Goal: Information Seeking & Learning: Learn about a topic

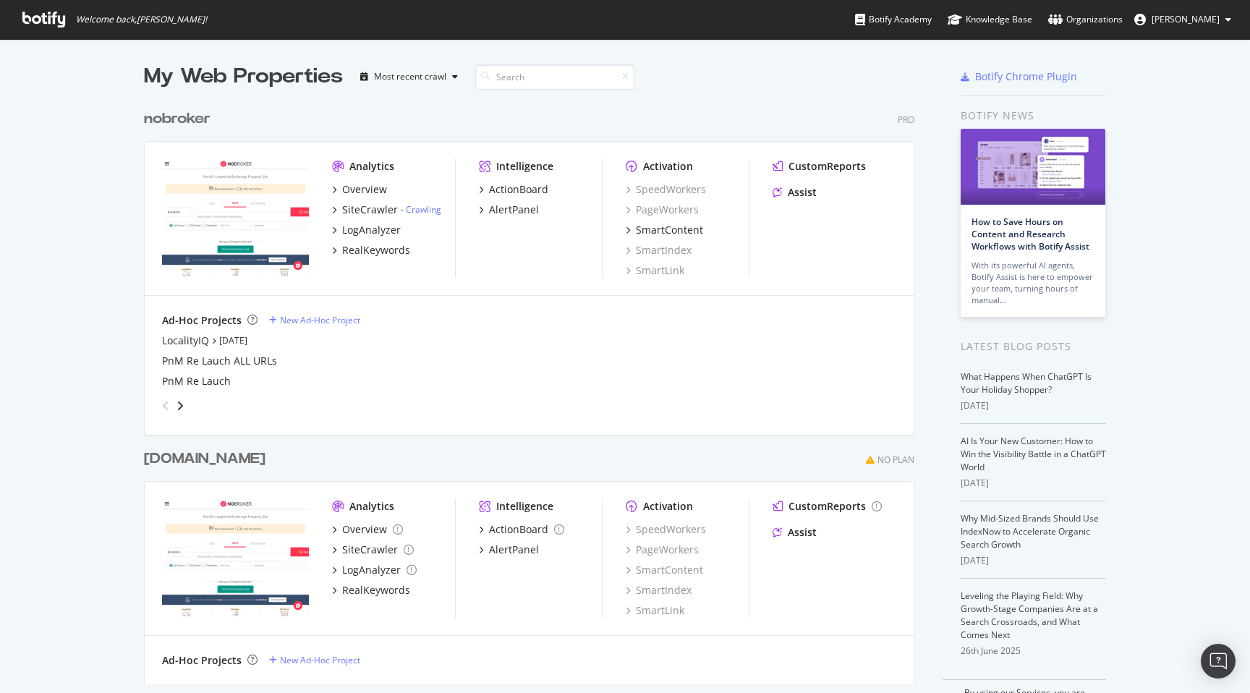
scroll to position [693, 1250]
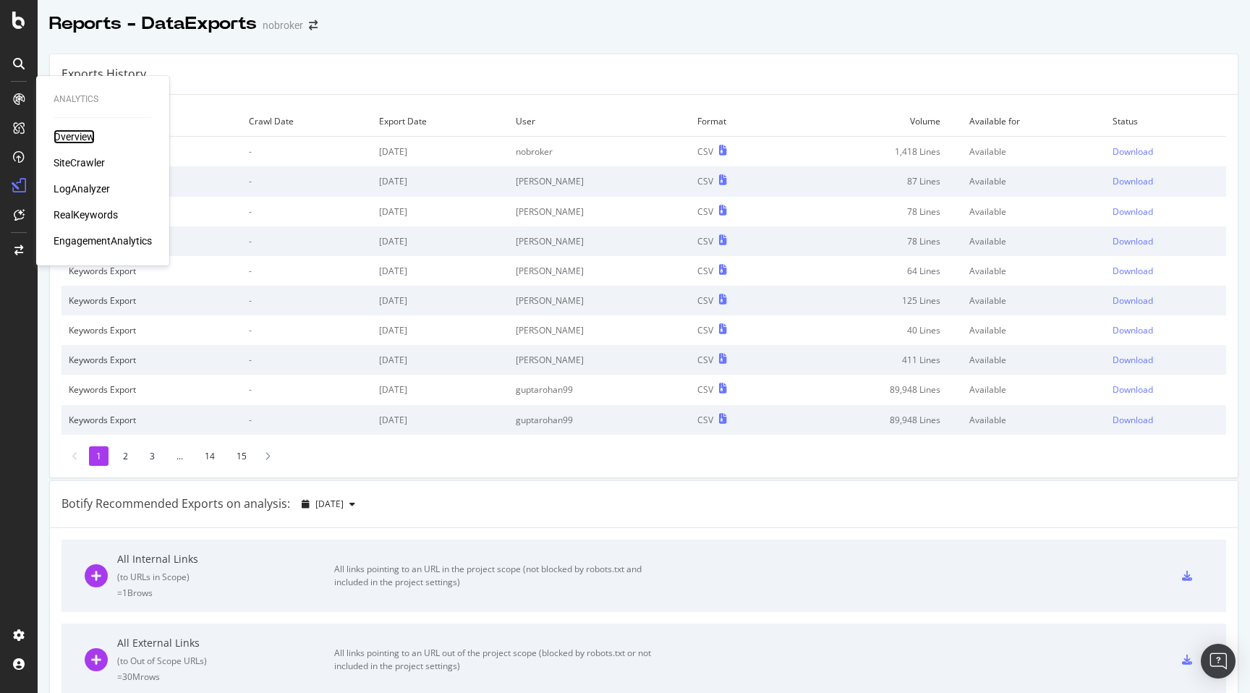
click at [73, 140] on div "Overview" at bounding box center [74, 136] width 41 height 14
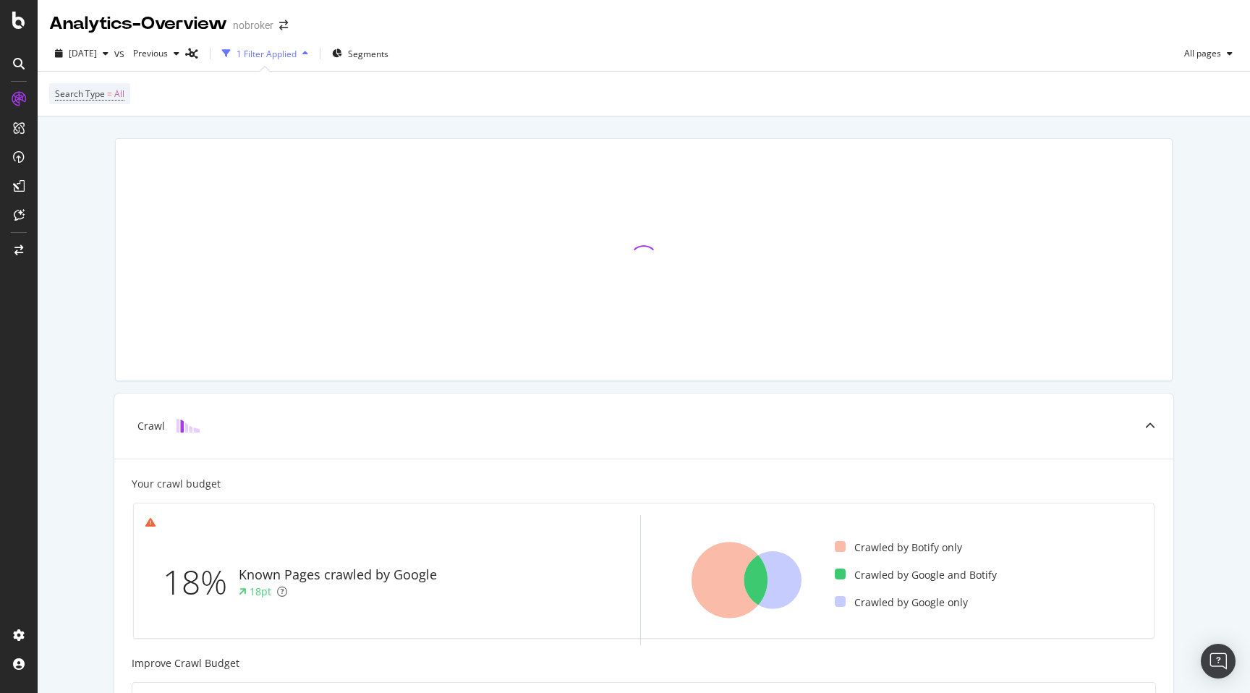
click at [97, 175] on div "Crawl Your crawl budget 18% Known Pages crawled by Google 18pt Crawled by Botif…" at bounding box center [644, 643] width 1212 height 1054
click at [307, 133] on div at bounding box center [643, 260] width 1075 height 266
click at [387, 42] on div "Segments" at bounding box center [360, 53] width 68 height 23
click at [384, 53] on span "Segments" at bounding box center [368, 54] width 40 height 12
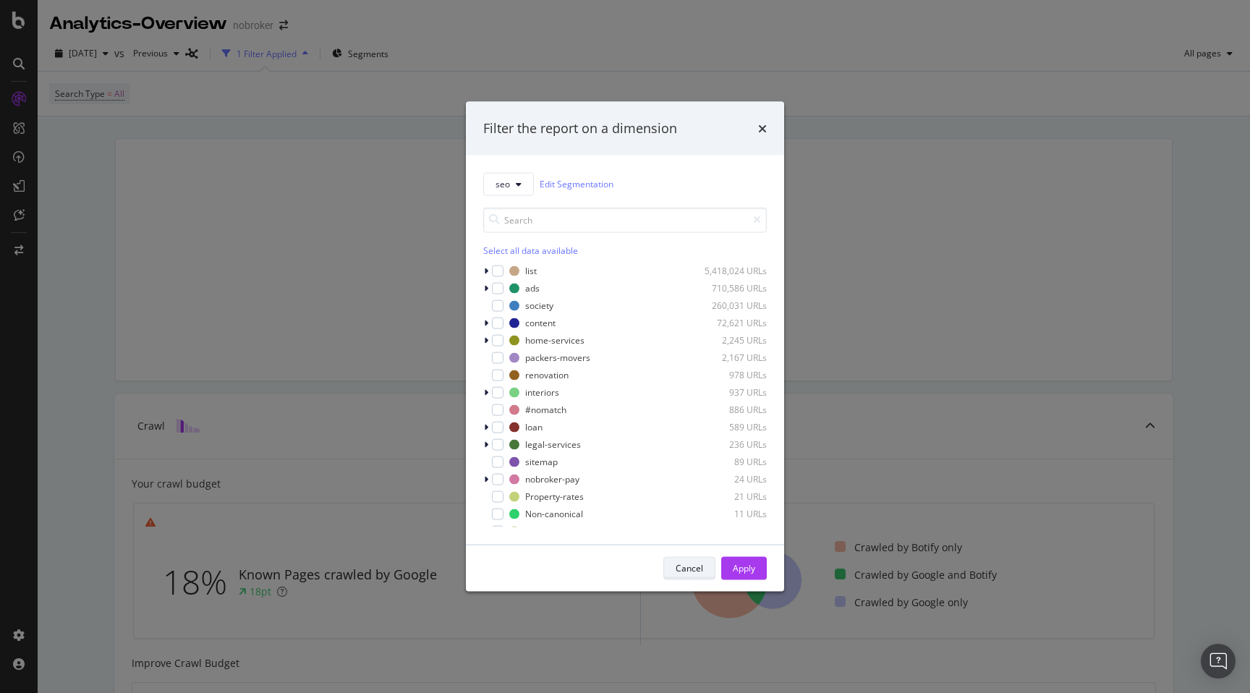
click at [699, 563] on div "Cancel" at bounding box center [688, 568] width 27 height 12
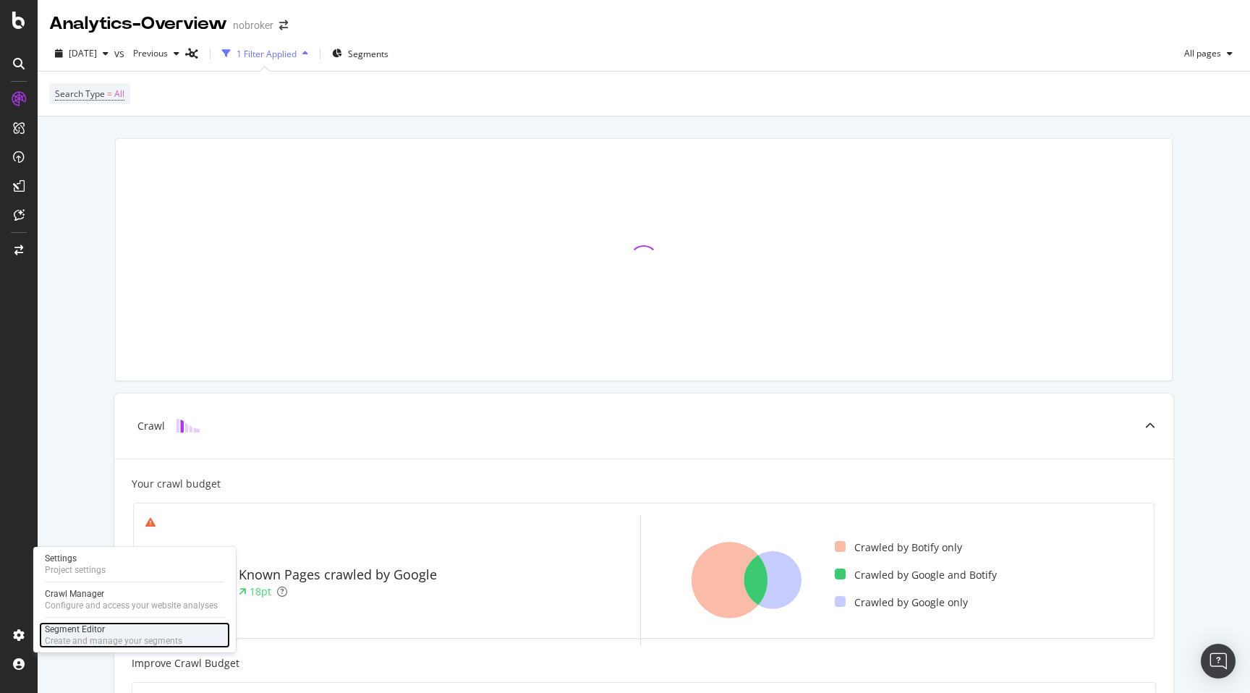
click at [70, 628] on div "Segment Editor" at bounding box center [113, 629] width 137 height 12
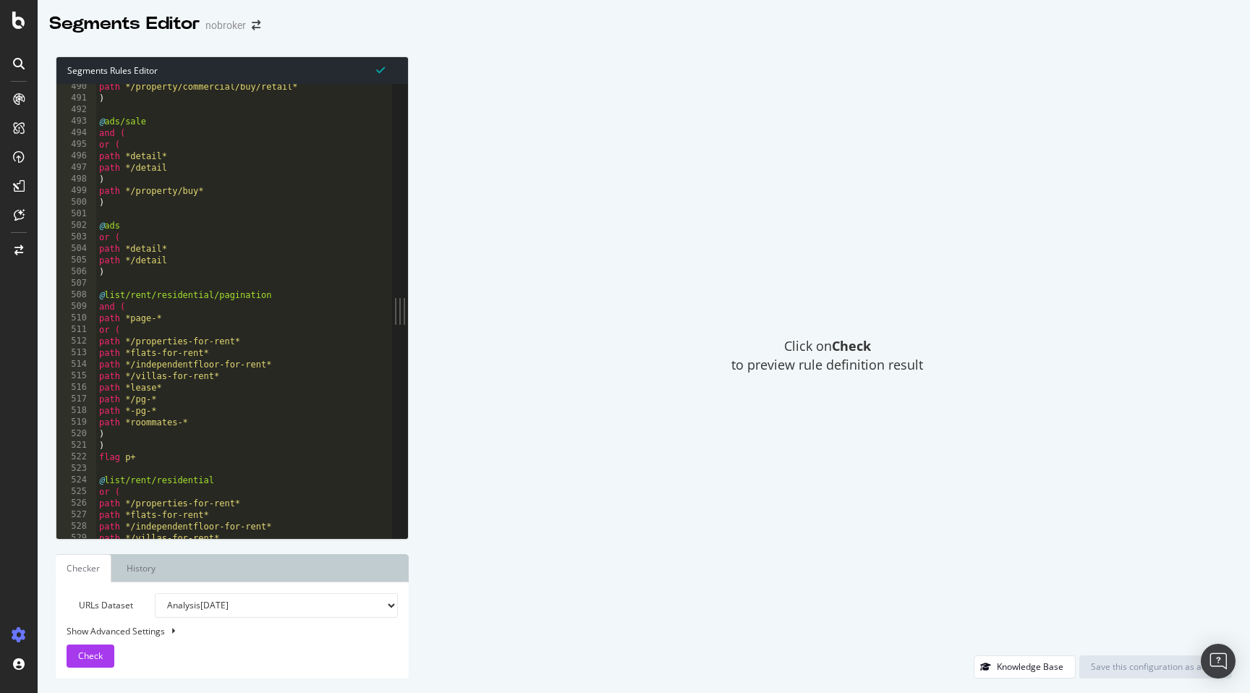
scroll to position [5669, 0]
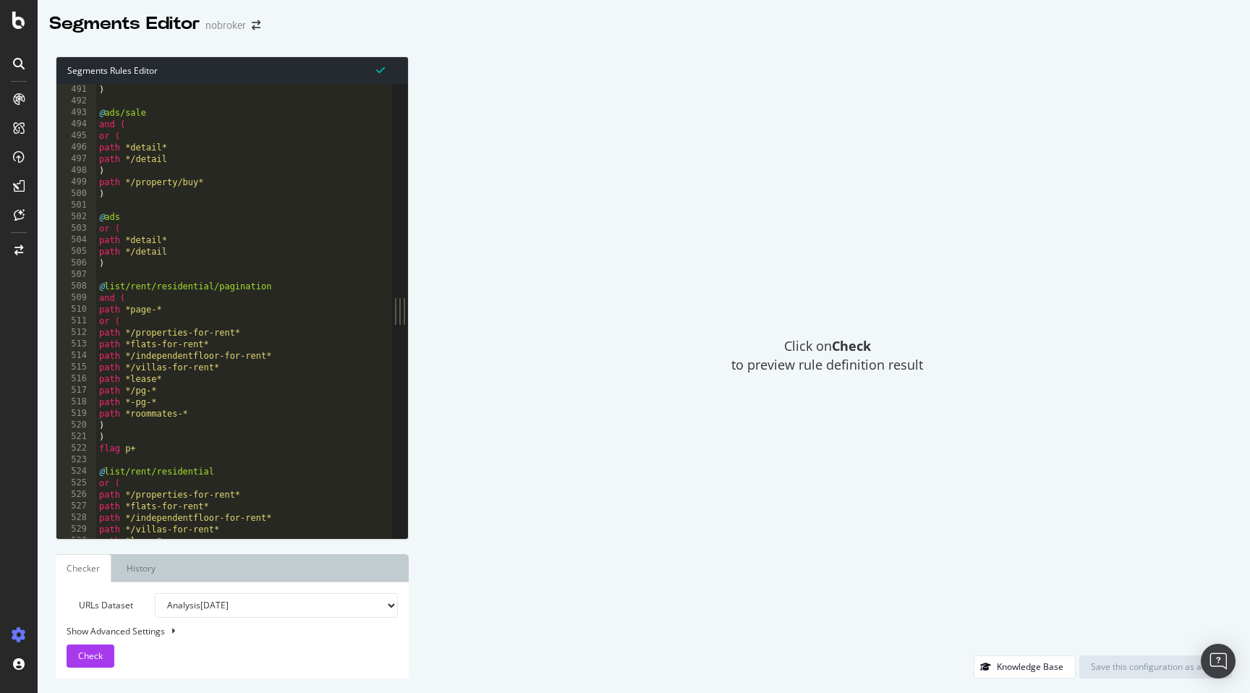
click at [205, 409] on div ") @ ads/sale and ( or ( path *detail* path */detail ) path */property/buy* ) @ …" at bounding box center [322, 322] width 453 height 477
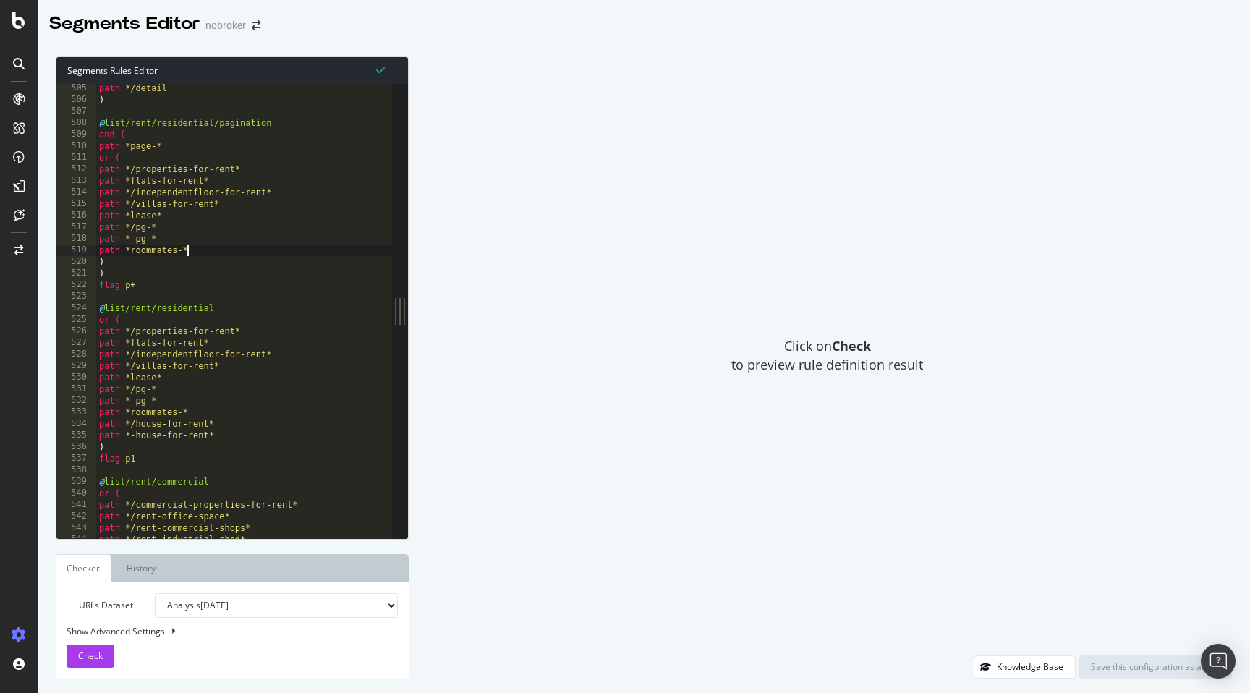
scroll to position [5833, 0]
drag, startPoint x: 218, startPoint y: 433, endPoint x: 98, endPoint y: 427, distance: 120.2
click at [98, 427] on div "path */detail ) @ list/rent/residential/pagination and ( path *page-* or ( path…" at bounding box center [322, 319] width 453 height 477
click at [192, 248] on div "path */detail ) @ list/rent/residential/pagination and ( path *page-* or ( path…" at bounding box center [322, 319] width 453 height 477
type textarea "path *roommates-*"
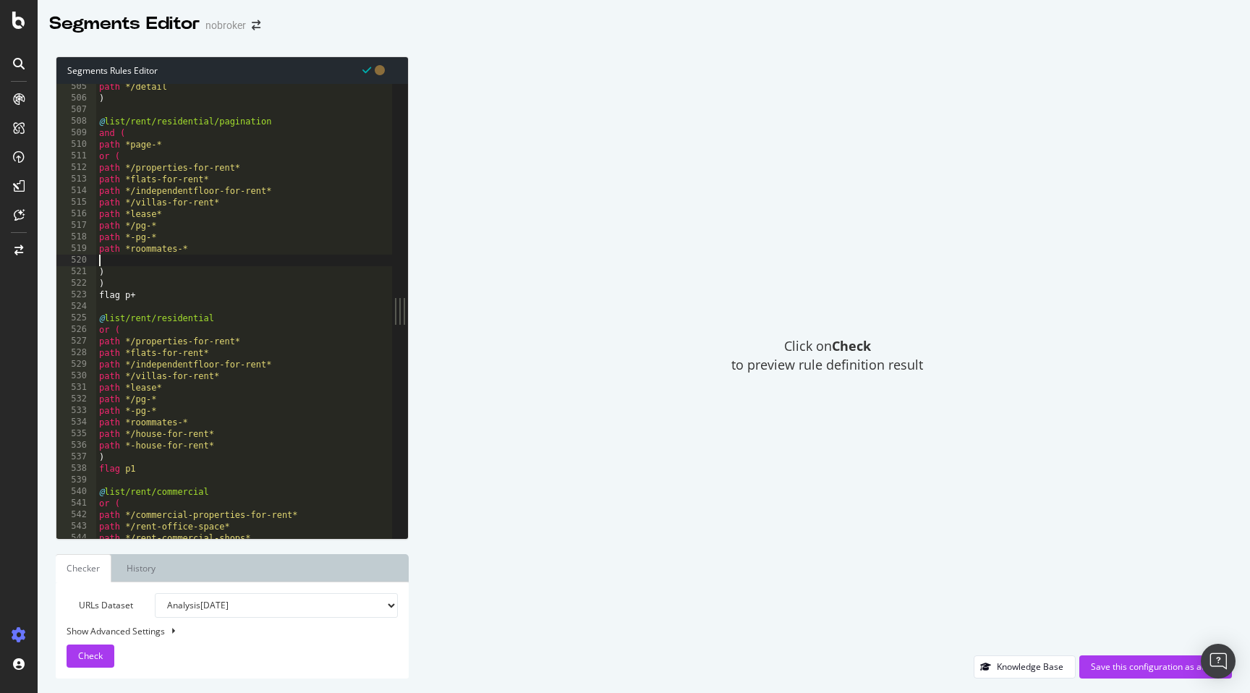
paste textarea "path *-house-for-rent*"
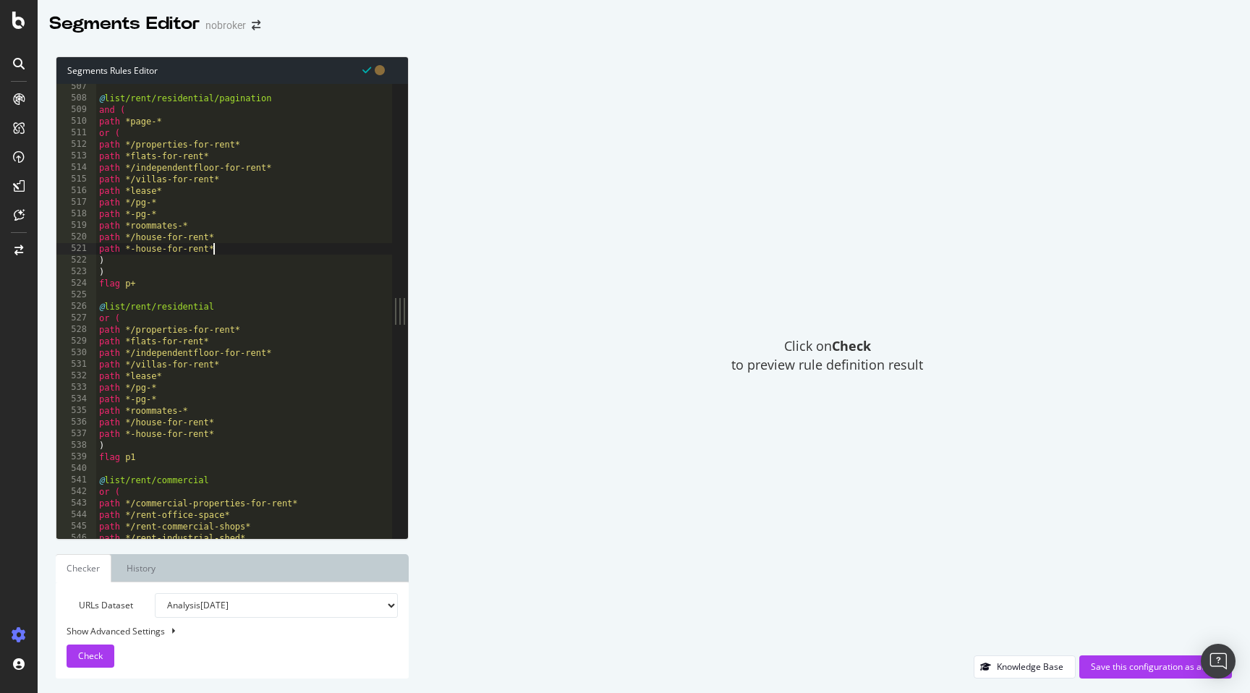
scroll to position [5859, 0]
click at [95, 650] on span "Check" at bounding box center [90, 655] width 25 height 12
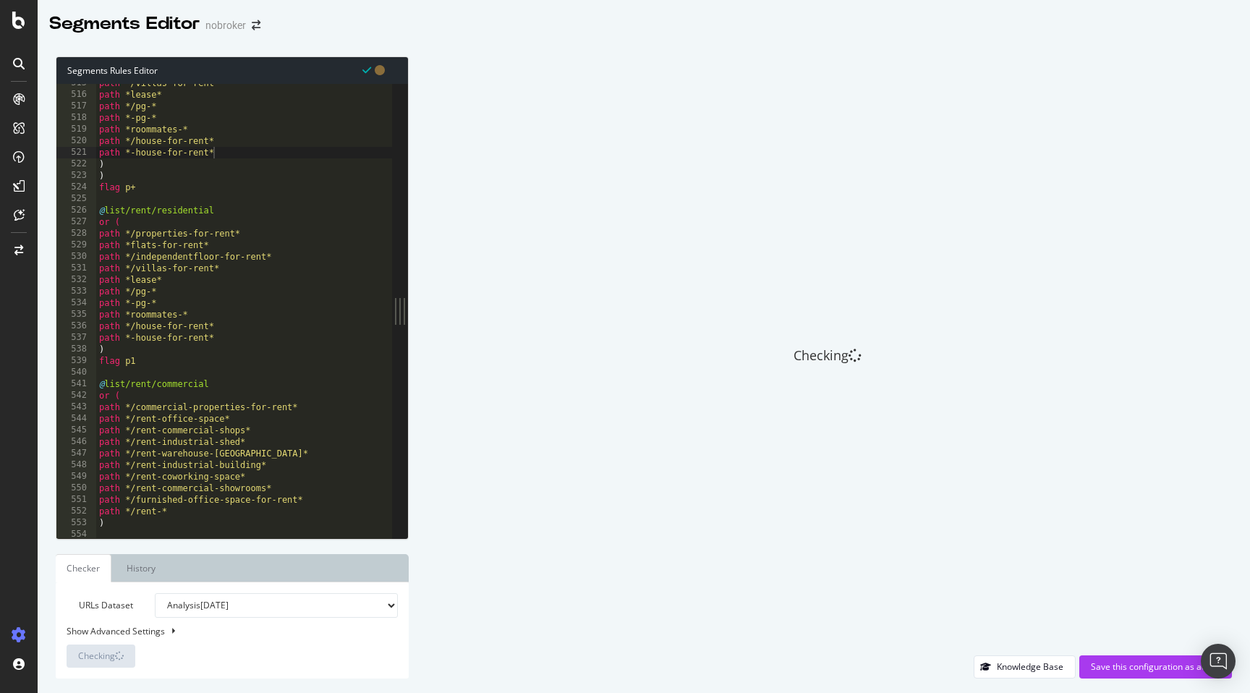
scroll to position [5940, 0]
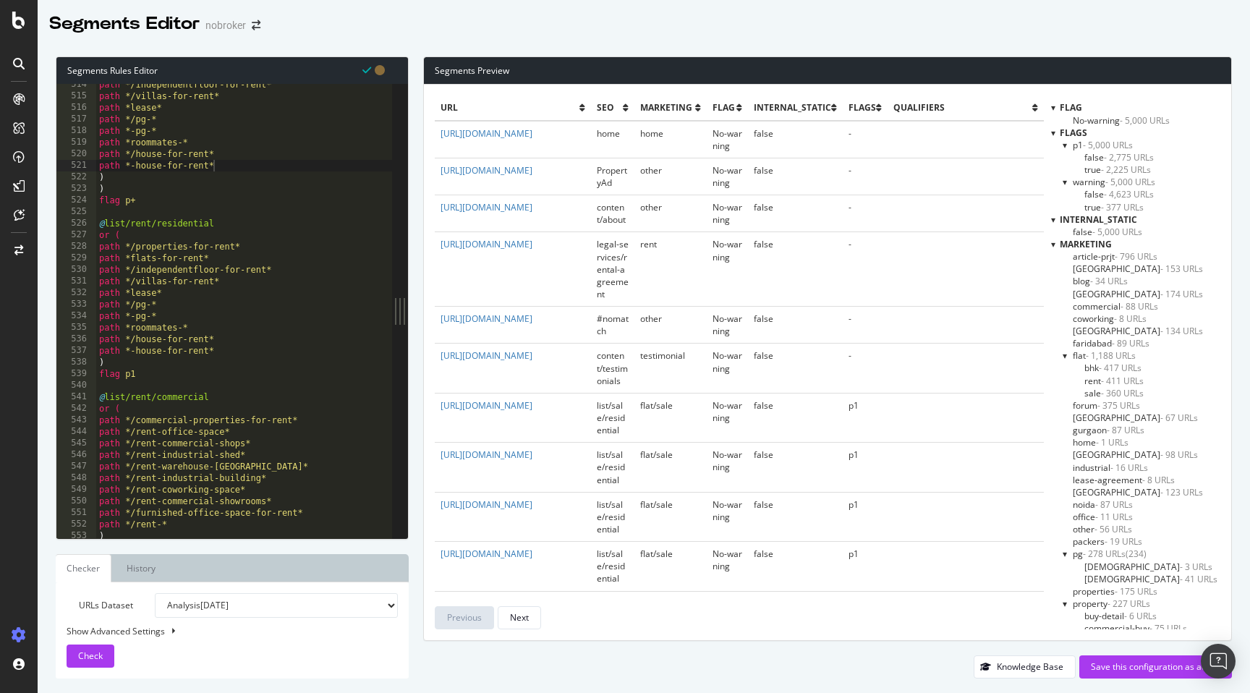
click at [1051, 107] on div at bounding box center [1053, 107] width 4 height 12
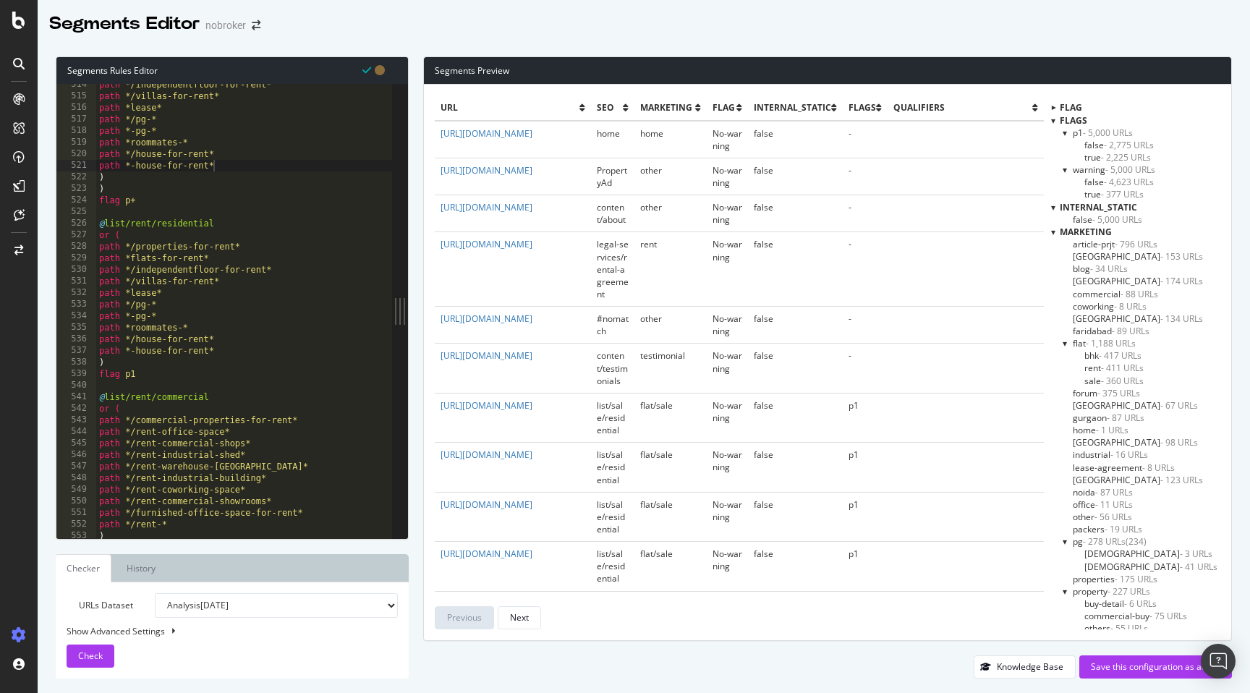
click at [1052, 122] on div at bounding box center [1053, 120] width 4 height 12
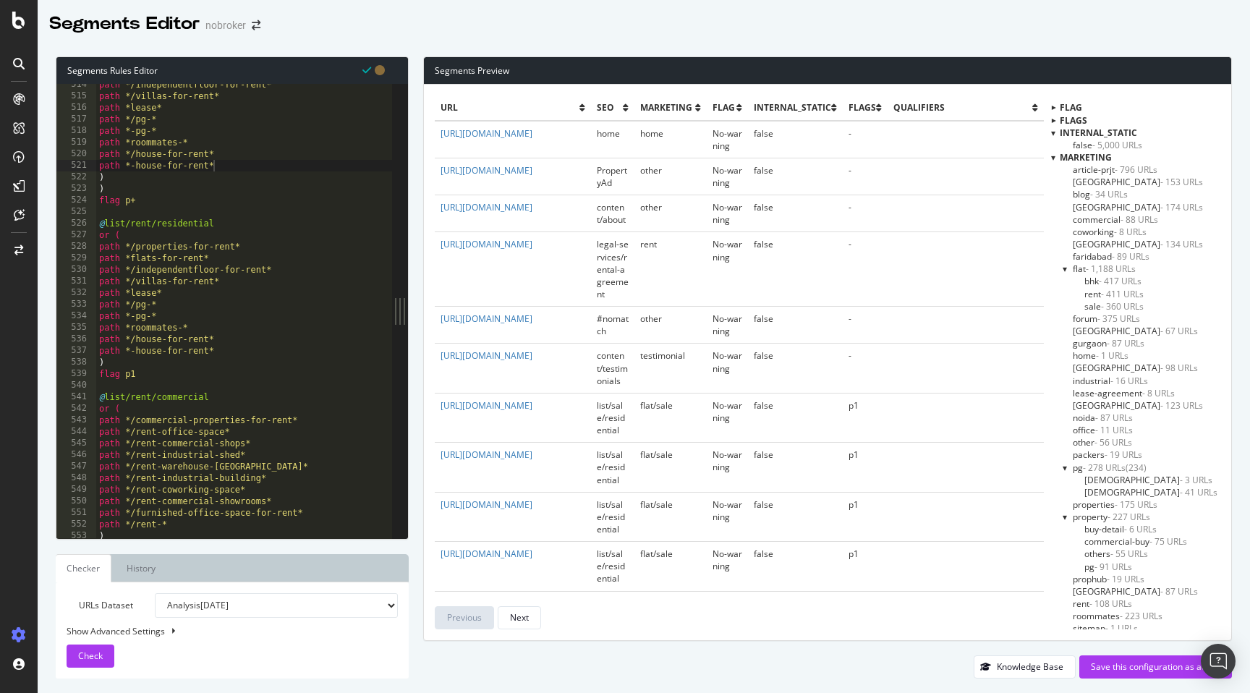
click at [1052, 132] on div at bounding box center [1053, 133] width 4 height 12
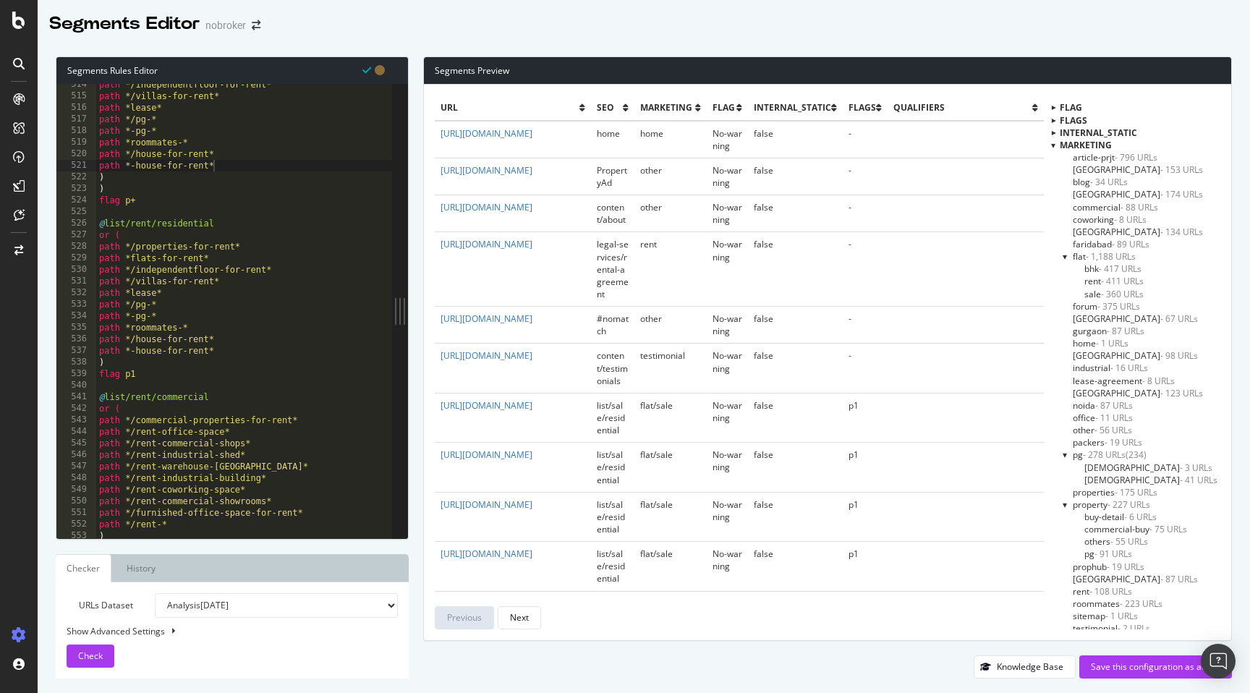
click at [1052, 145] on div at bounding box center [1053, 145] width 4 height 12
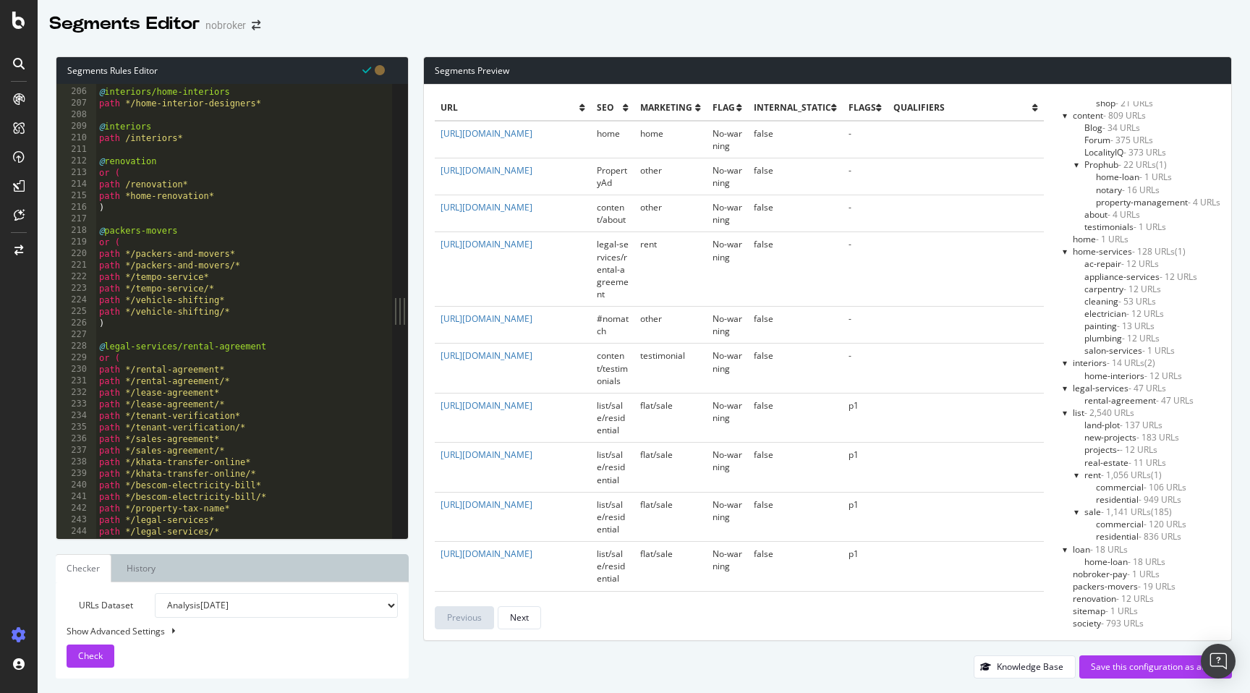
scroll to position [2212, 0]
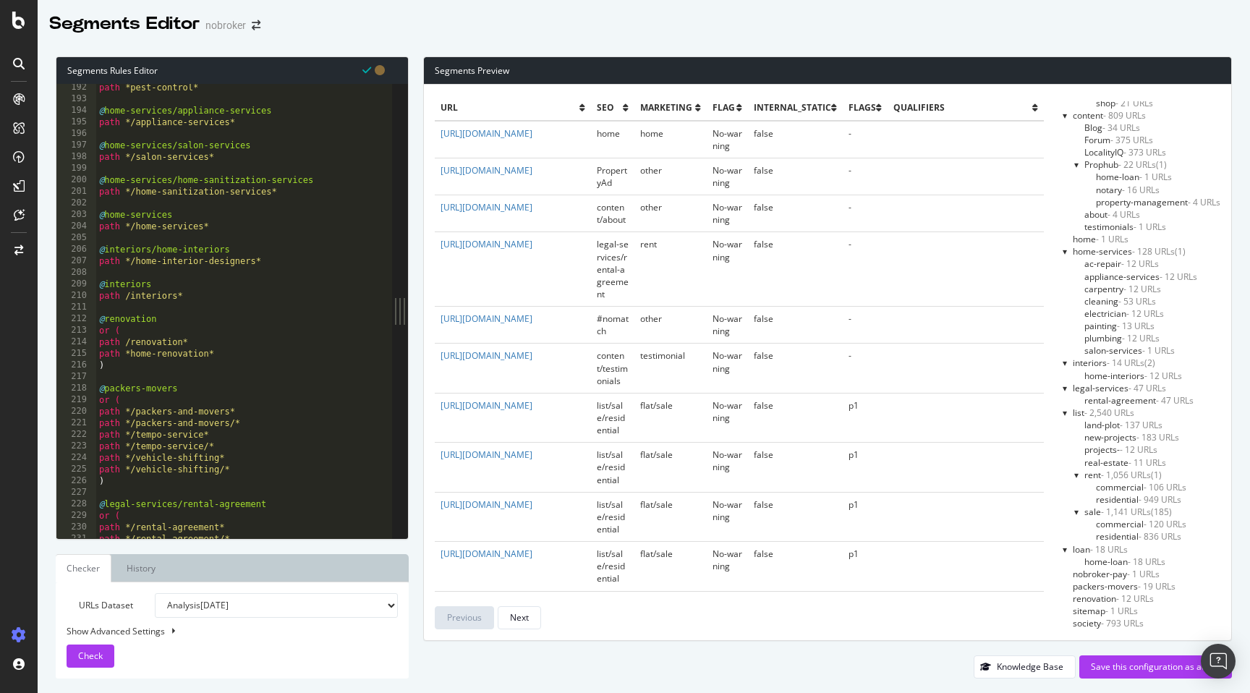
type textarea "path /interiors*"
click at [190, 296] on div "path *pest-control* @ home-services/appliance-services path */appliance-service…" at bounding box center [322, 320] width 453 height 477
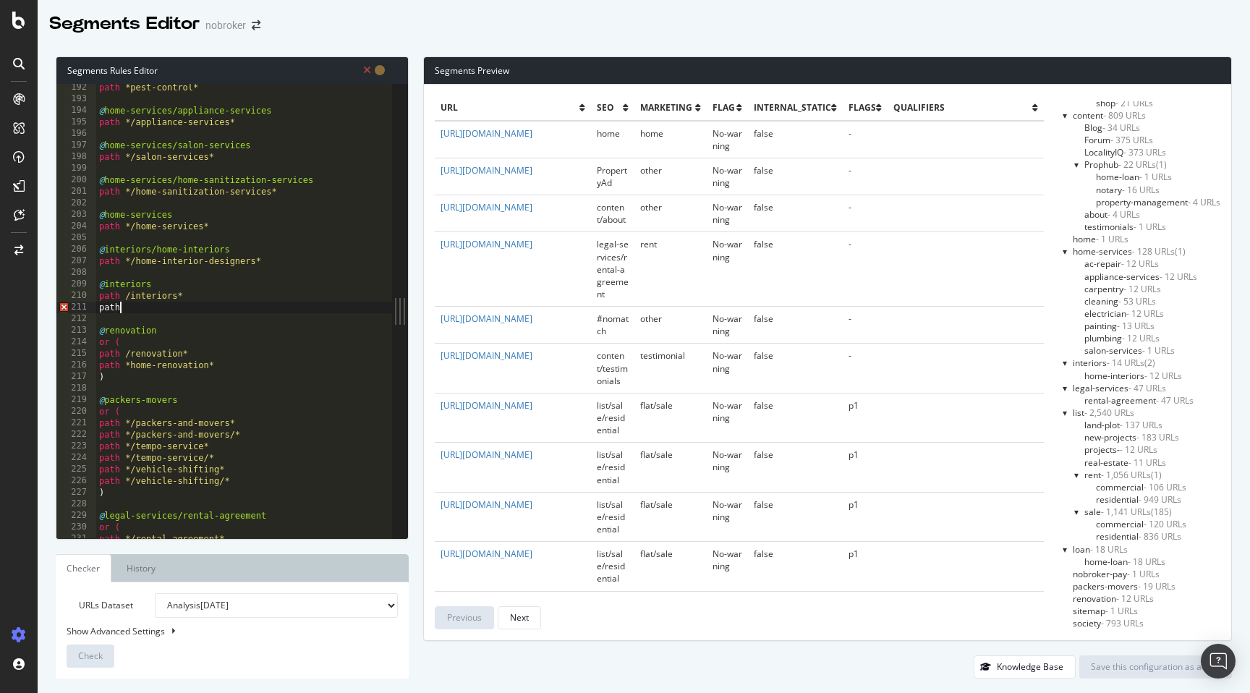
scroll to position [0, 1]
paste textarea "interiors/design-guides/"
click at [124, 310] on div "path *pest-control* @ home-services/appliance-services path */appliance-service…" at bounding box center [322, 320] width 453 height 477
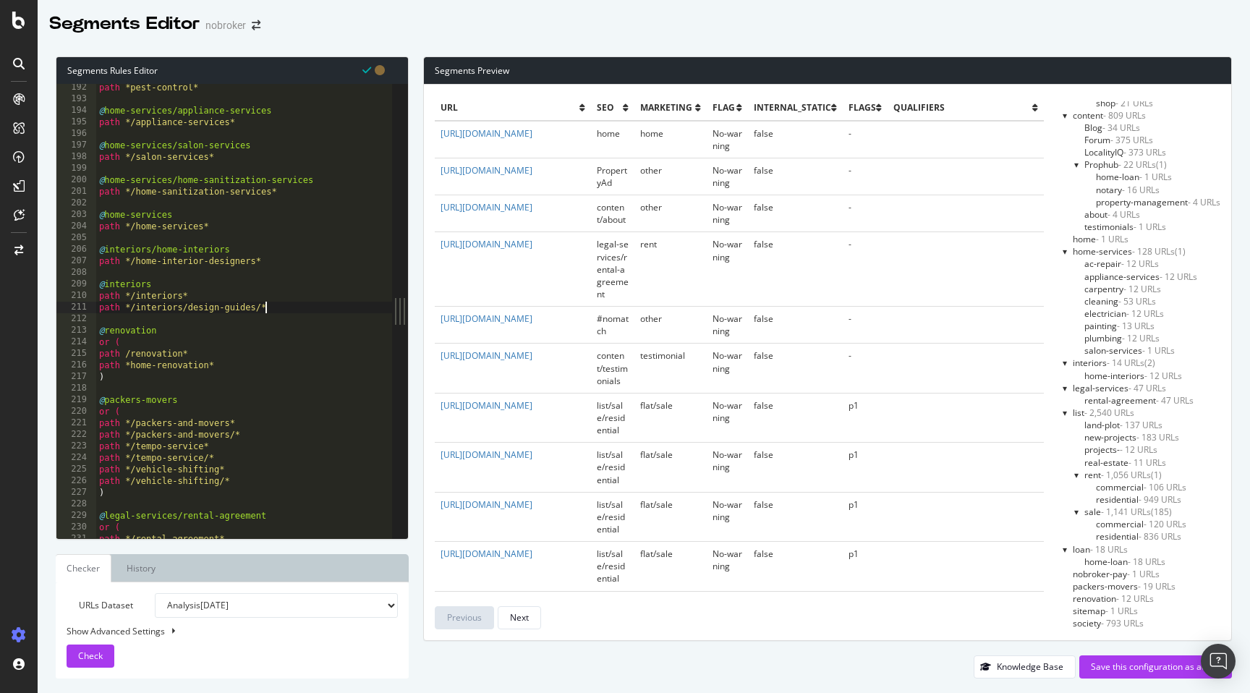
type textarea "path */interiors/design-guides/*"
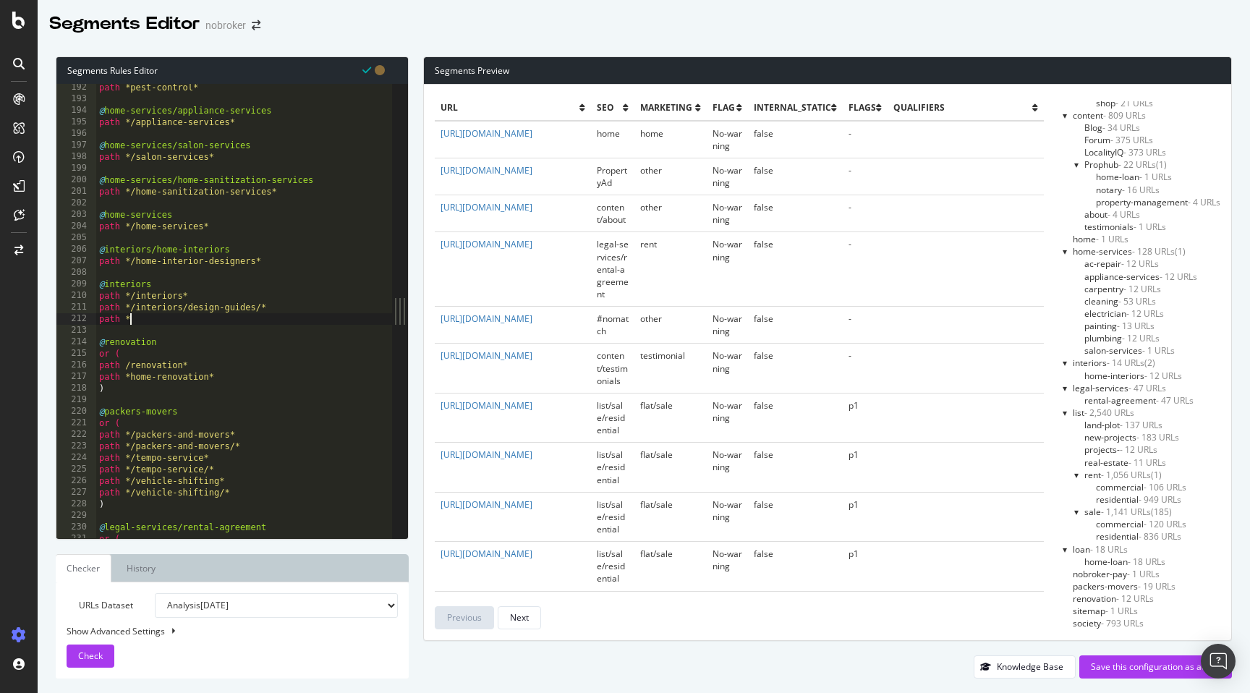
scroll to position [0, 2]
paste textarea "https://www.nobroker.in/interiors/project/"
drag, startPoint x: 134, startPoint y: 319, endPoint x: 257, endPoint y: 320, distance: 123.7
click at [257, 320] on div "path *pest-control* @ home-services/appliance-services path */appliance-service…" at bounding box center [322, 320] width 453 height 477
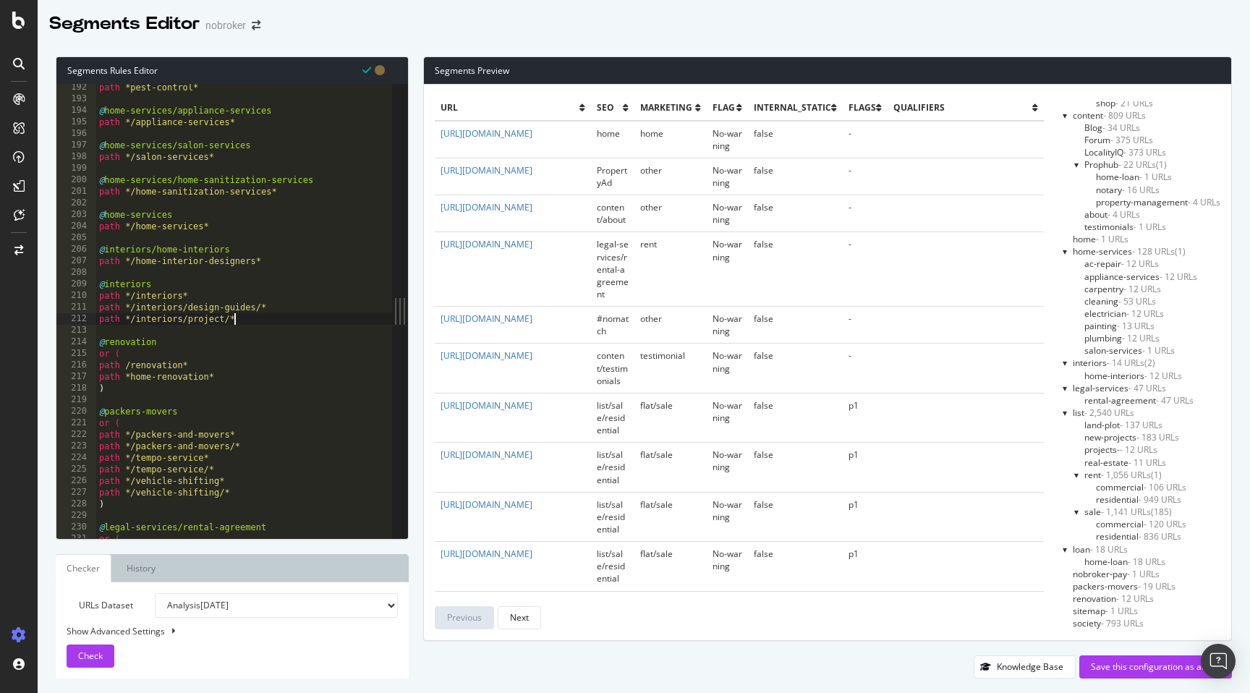
type textarea "path */interiors/project/*"
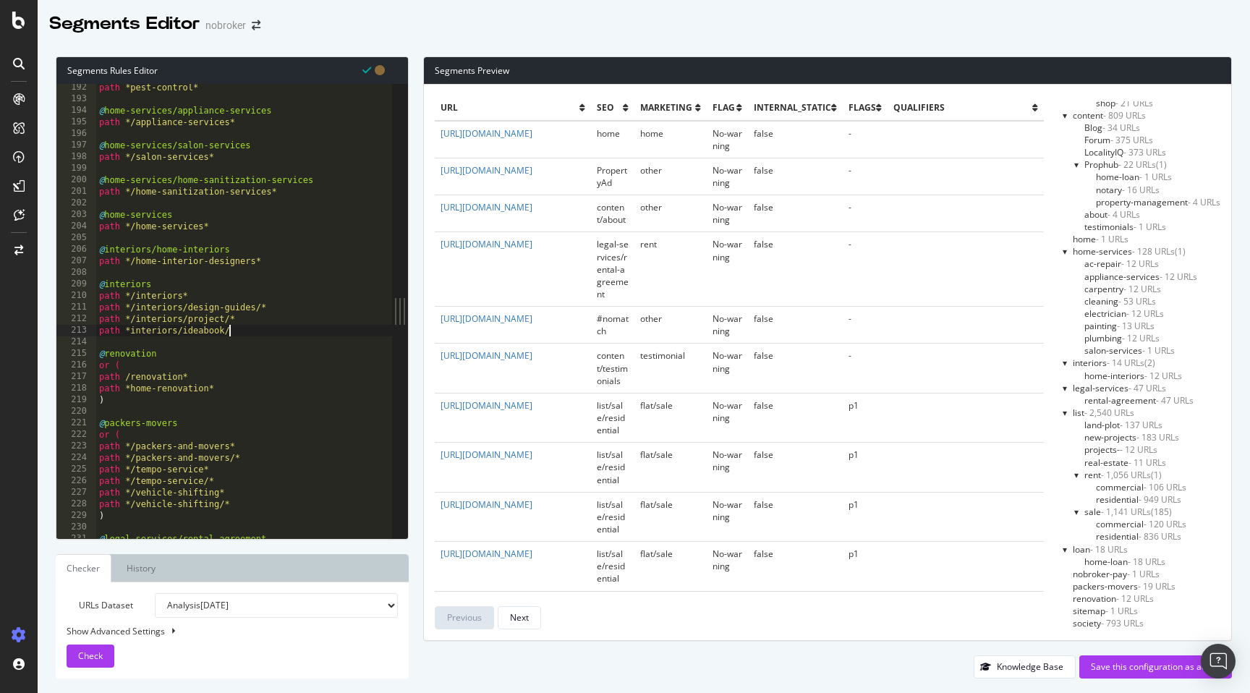
type textarea "path *interiors/ideabook/*"
paste textarea "path *interiors/ideabook/*"
type textarea "path *interiors/idea-book/*"
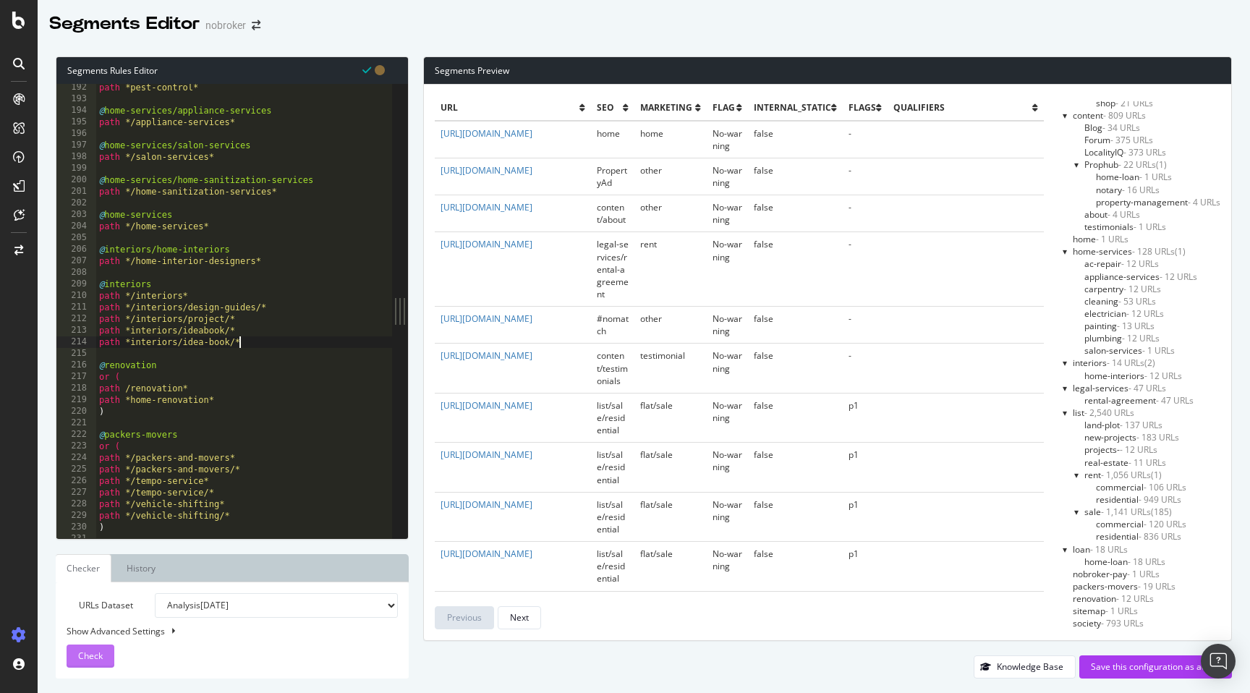
click at [90, 651] on span "Check" at bounding box center [90, 655] width 25 height 12
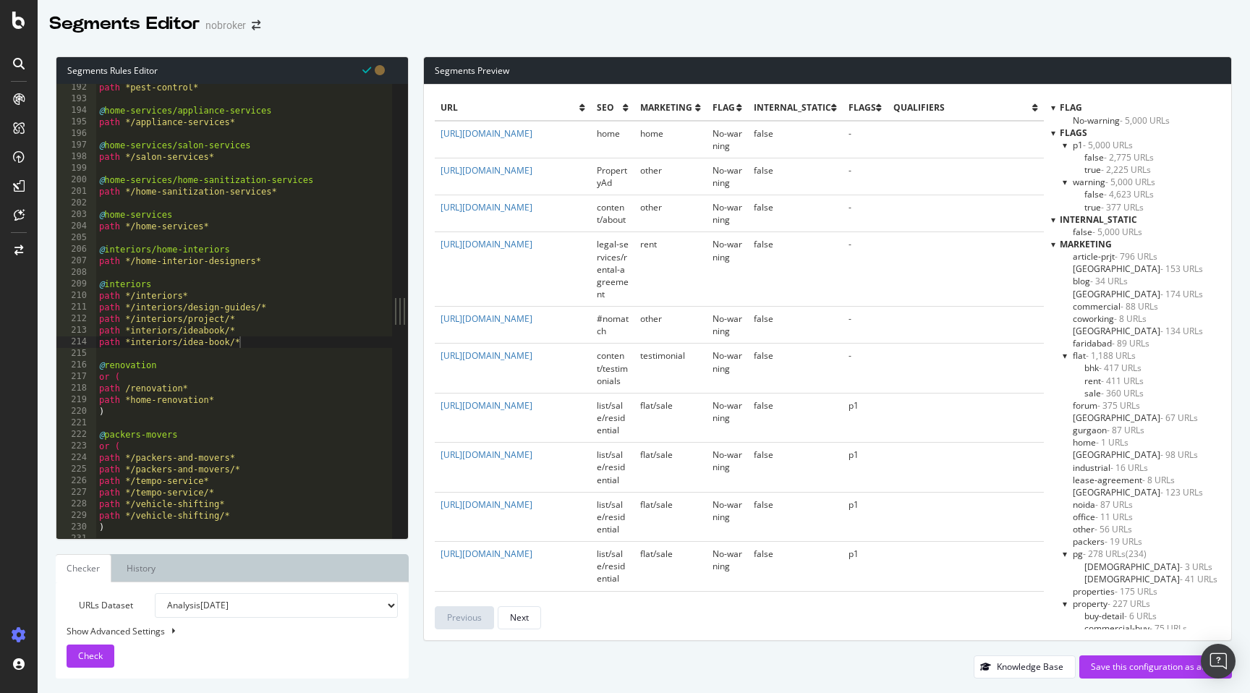
click at [1051, 244] on div at bounding box center [1053, 244] width 4 height 12
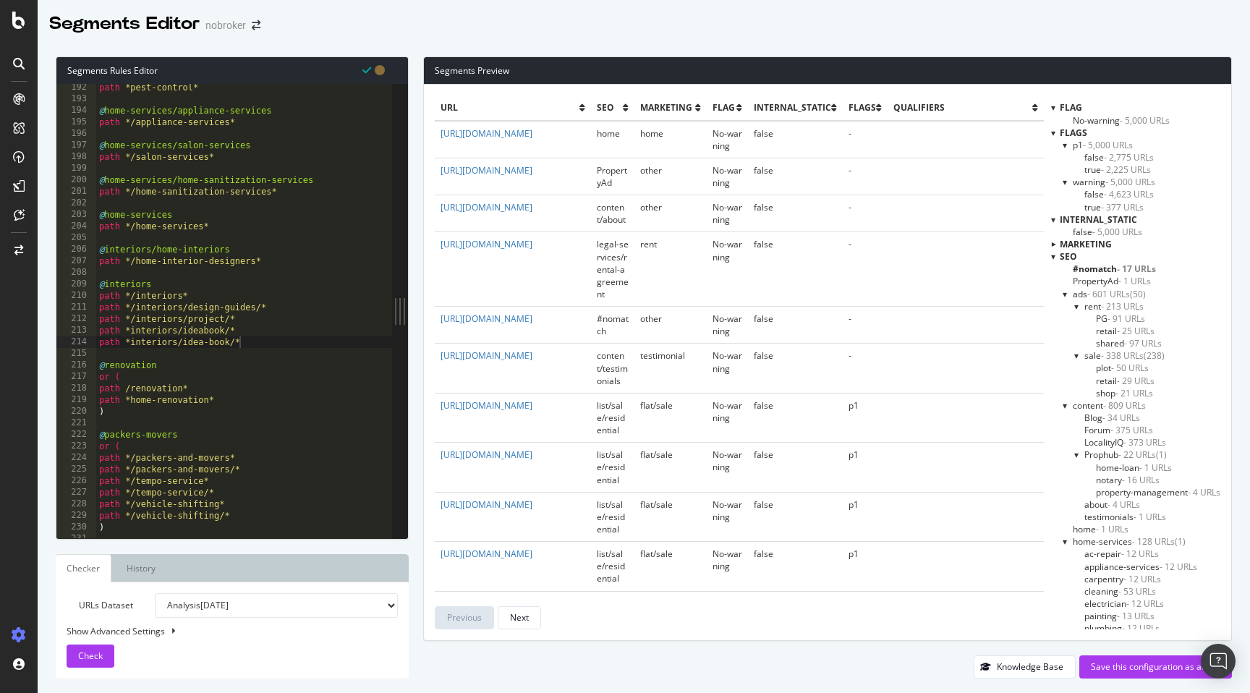
click at [1053, 133] on div at bounding box center [1053, 133] width 4 height 12
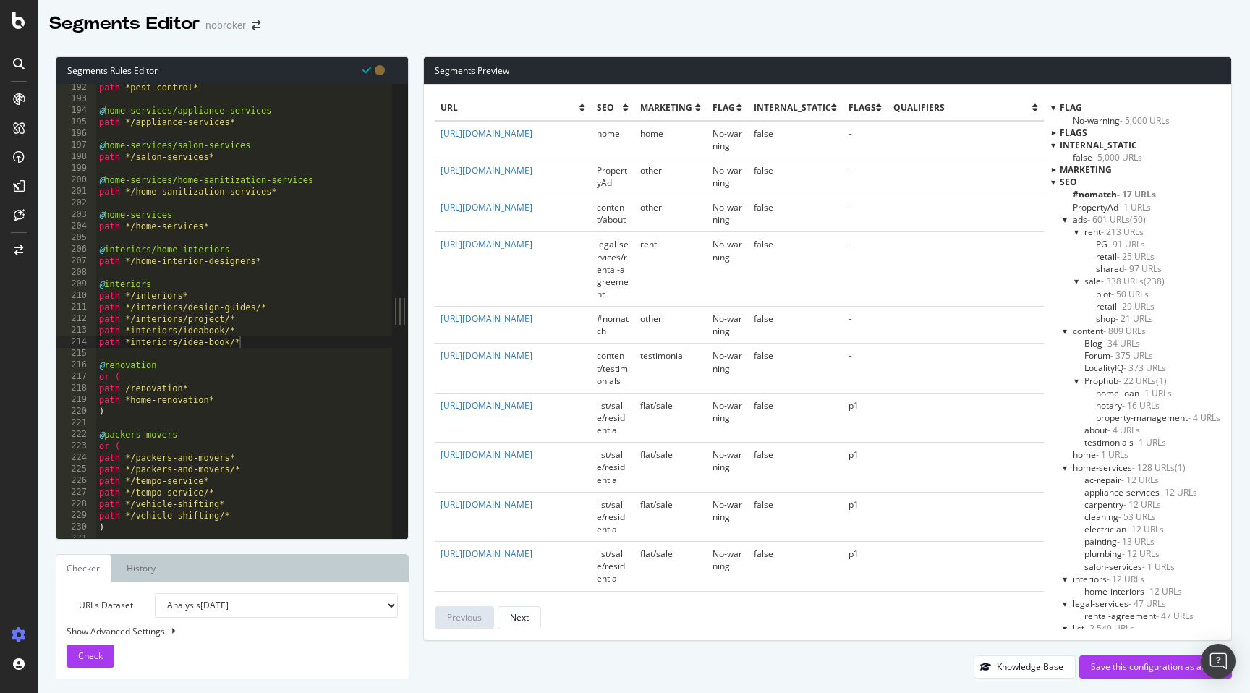
click at [1051, 110] on div at bounding box center [1053, 107] width 4 height 12
click at [1052, 168] on div at bounding box center [1053, 169] width 4 height 12
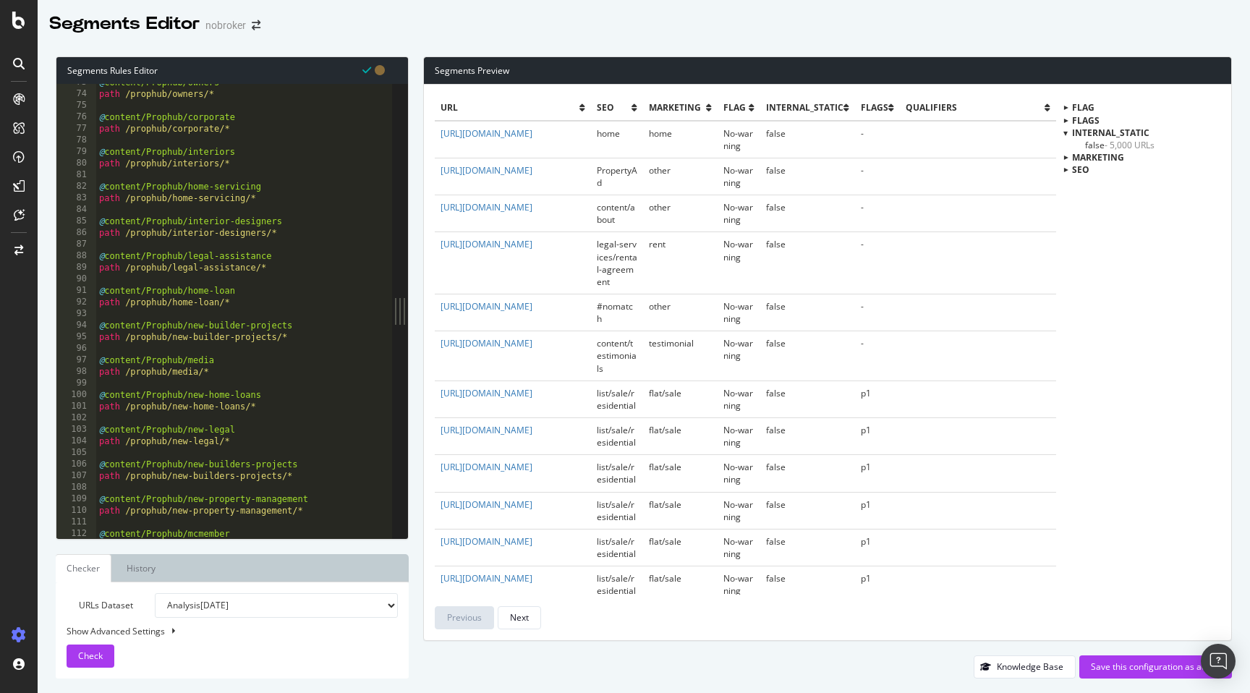
scroll to position [752, 0]
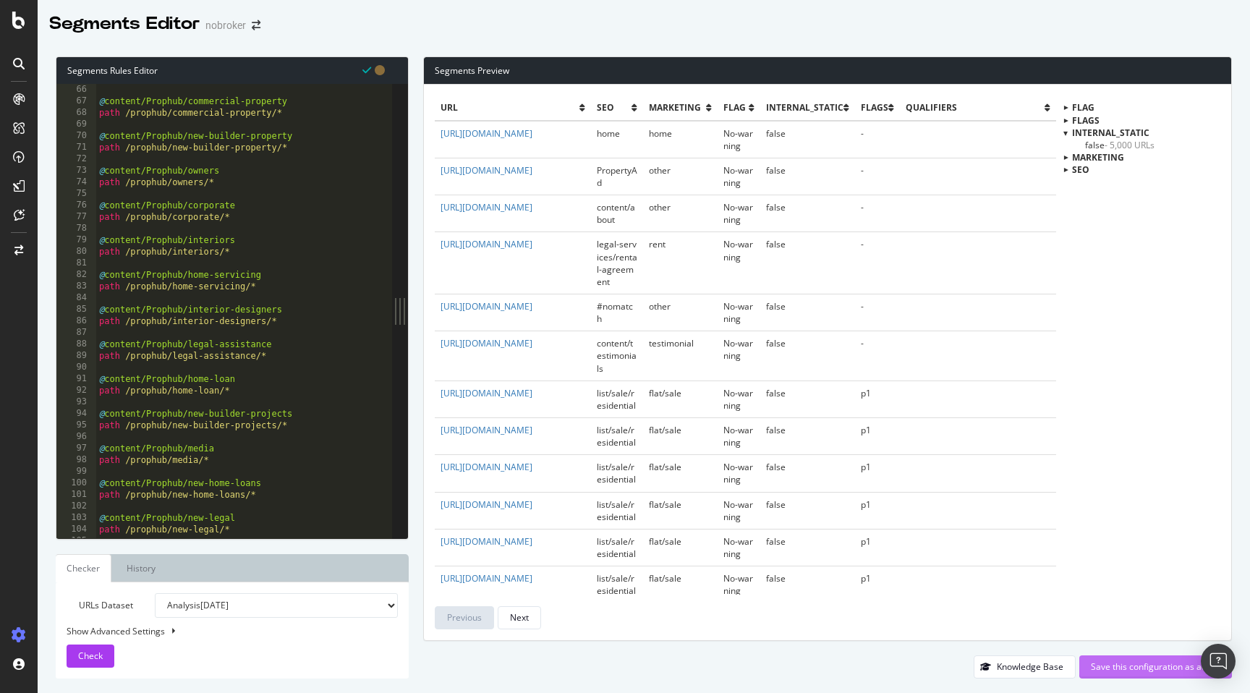
click at [1132, 668] on div "Save this configuration as active" at bounding box center [1154, 666] width 129 height 12
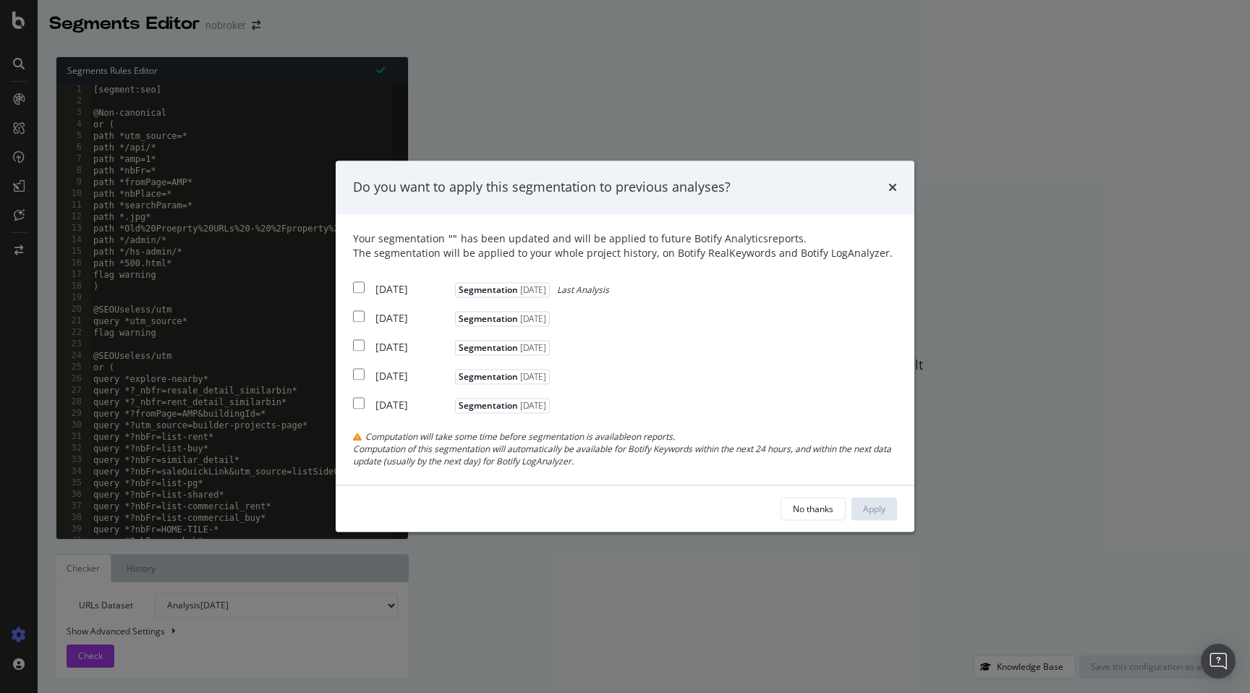
click at [359, 286] on input "modal" at bounding box center [359, 287] width 12 height 12
checkbox input "true"
click at [359, 317] on input "modal" at bounding box center [359, 316] width 12 height 12
checkbox input "true"
click at [362, 338] on div "2025 Jun. 2nd Segmentation 2025-08-19" at bounding box center [453, 345] width 200 height 18
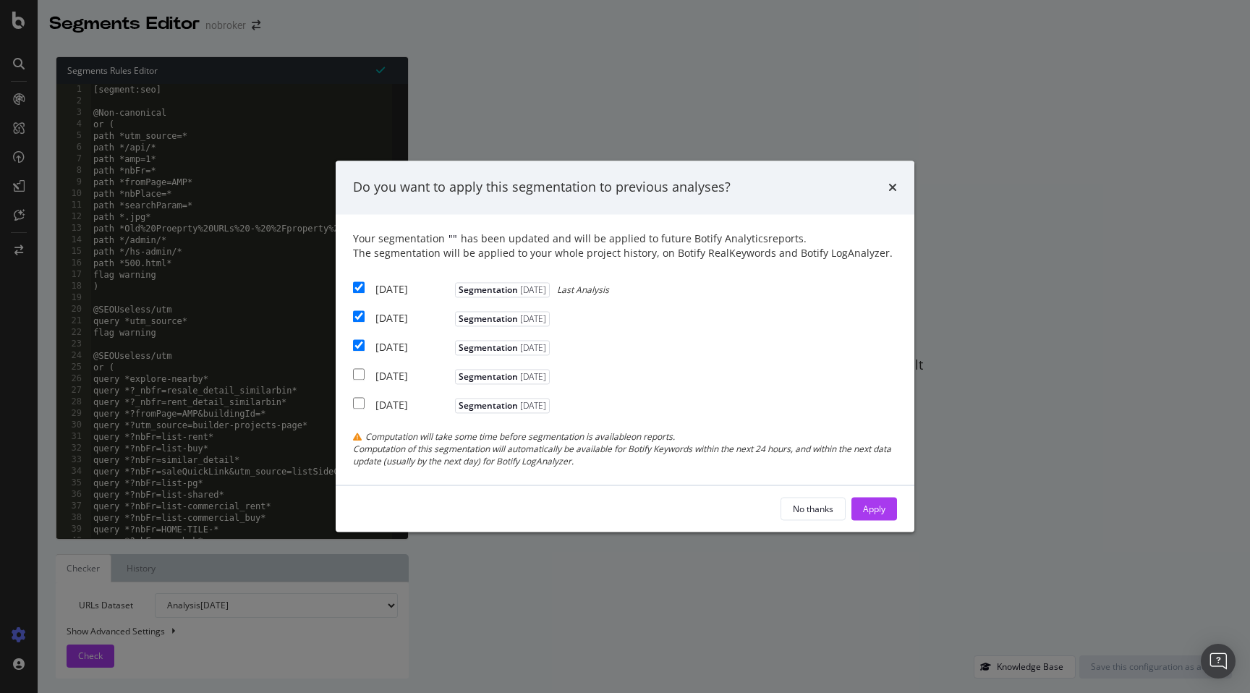
checkbox input "true"
click at [868, 503] on div "Apply" at bounding box center [874, 509] width 22 height 12
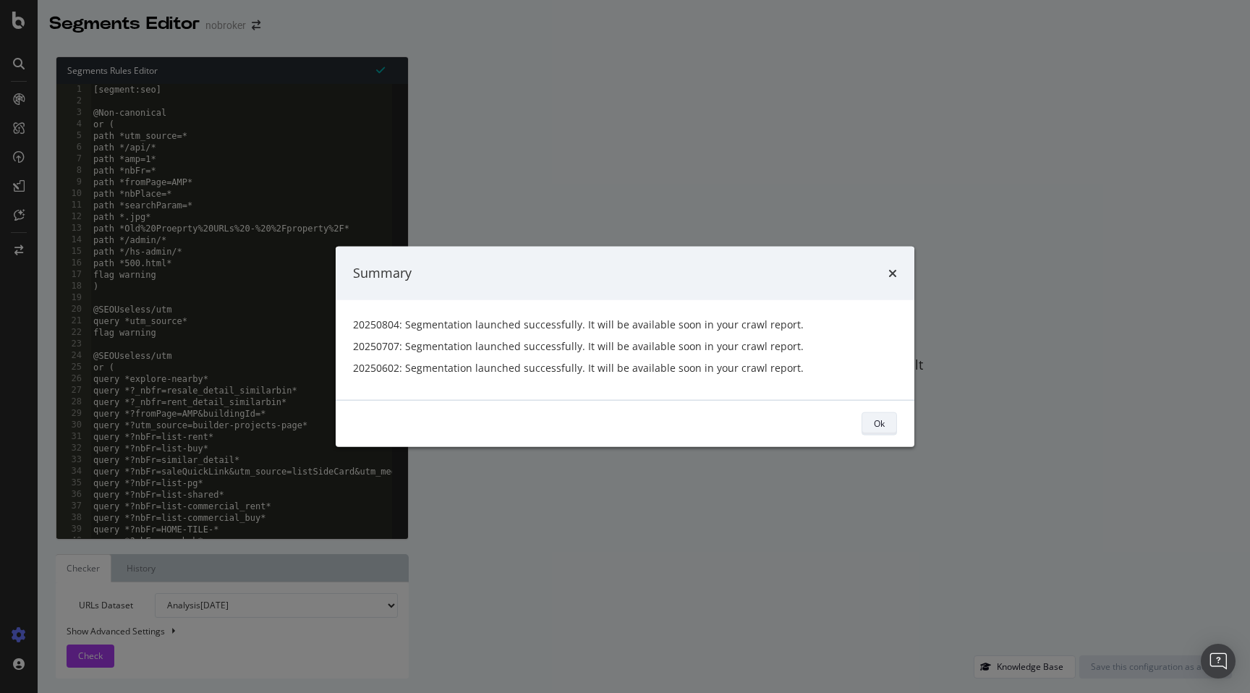
click at [881, 418] on div "Ok" at bounding box center [879, 423] width 11 height 12
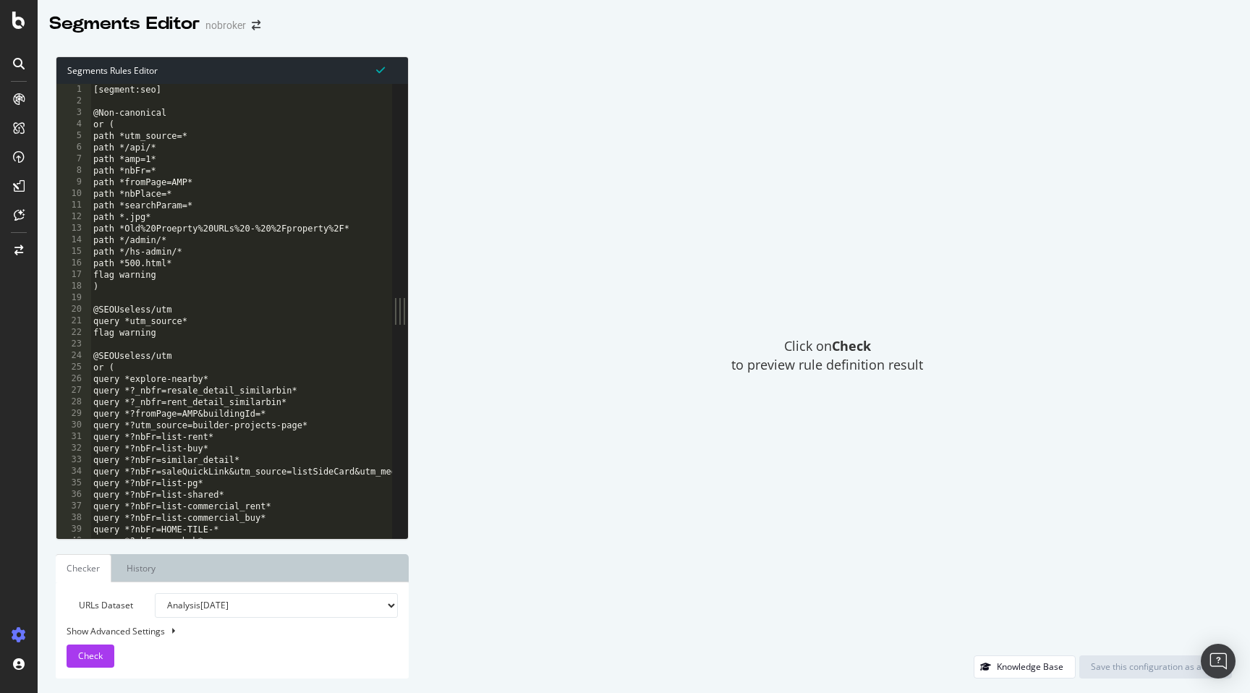
click at [719, 29] on div "Segments Editor nobroker" at bounding box center [644, 18] width 1212 height 36
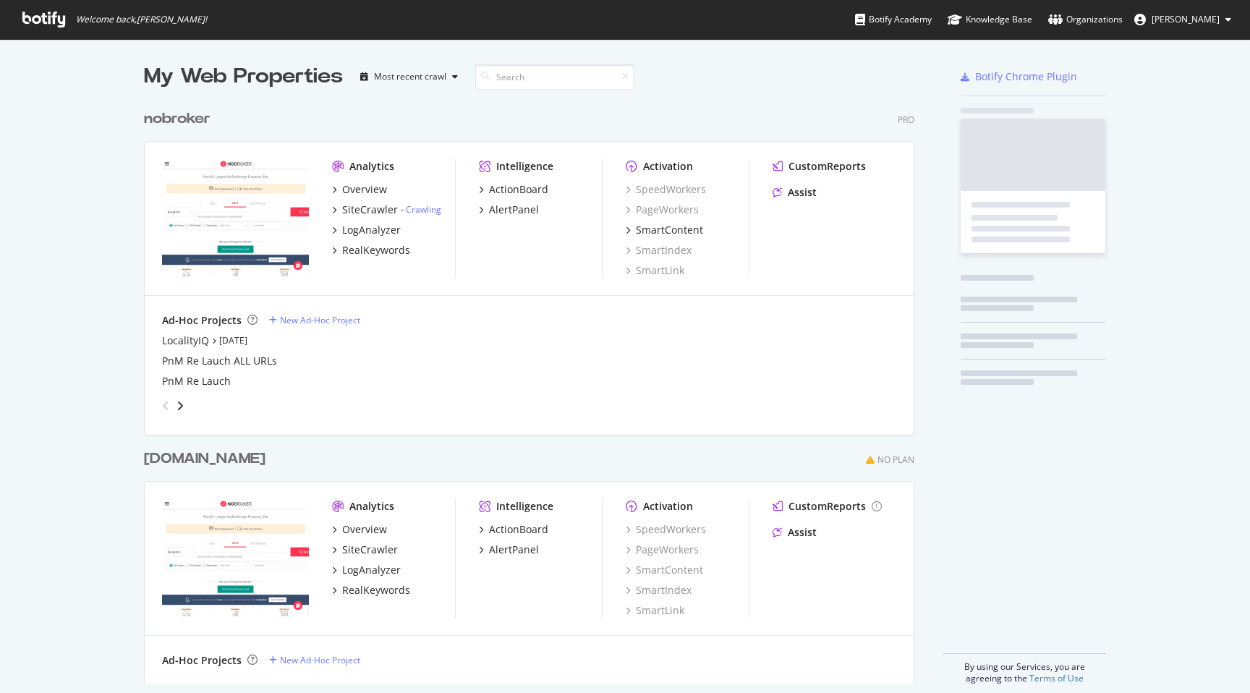
scroll to position [593, 782]
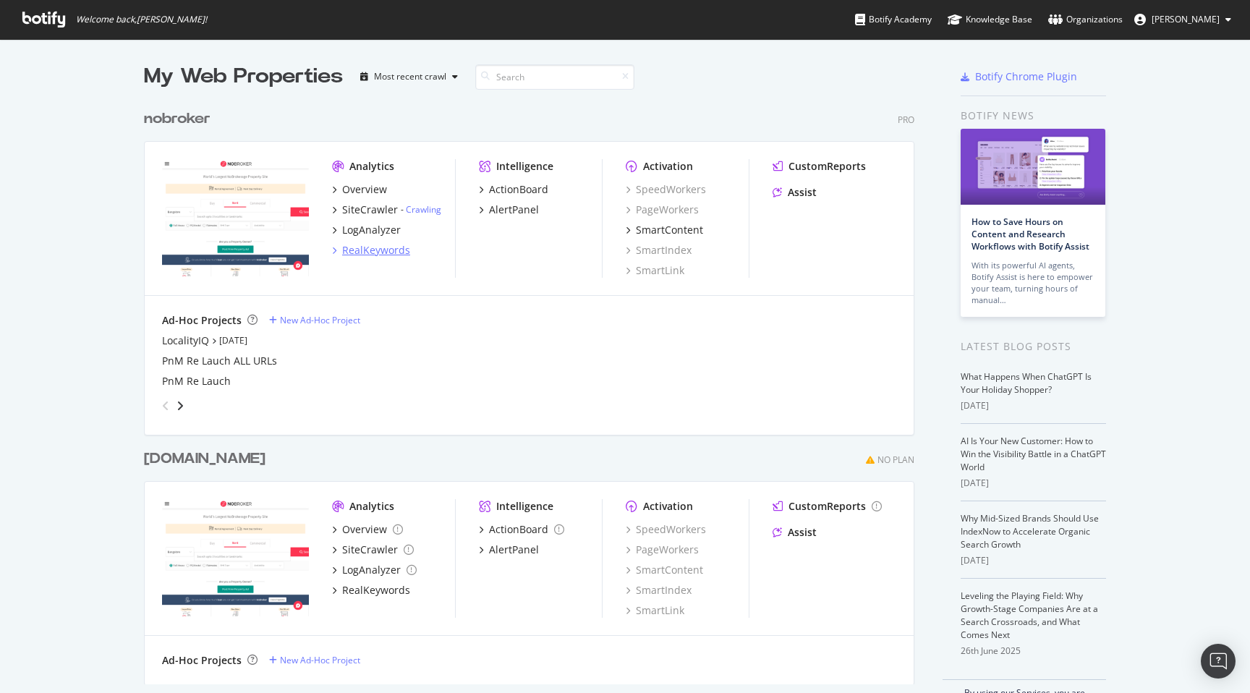
click at [368, 249] on div "RealKeywords" at bounding box center [376, 250] width 68 height 14
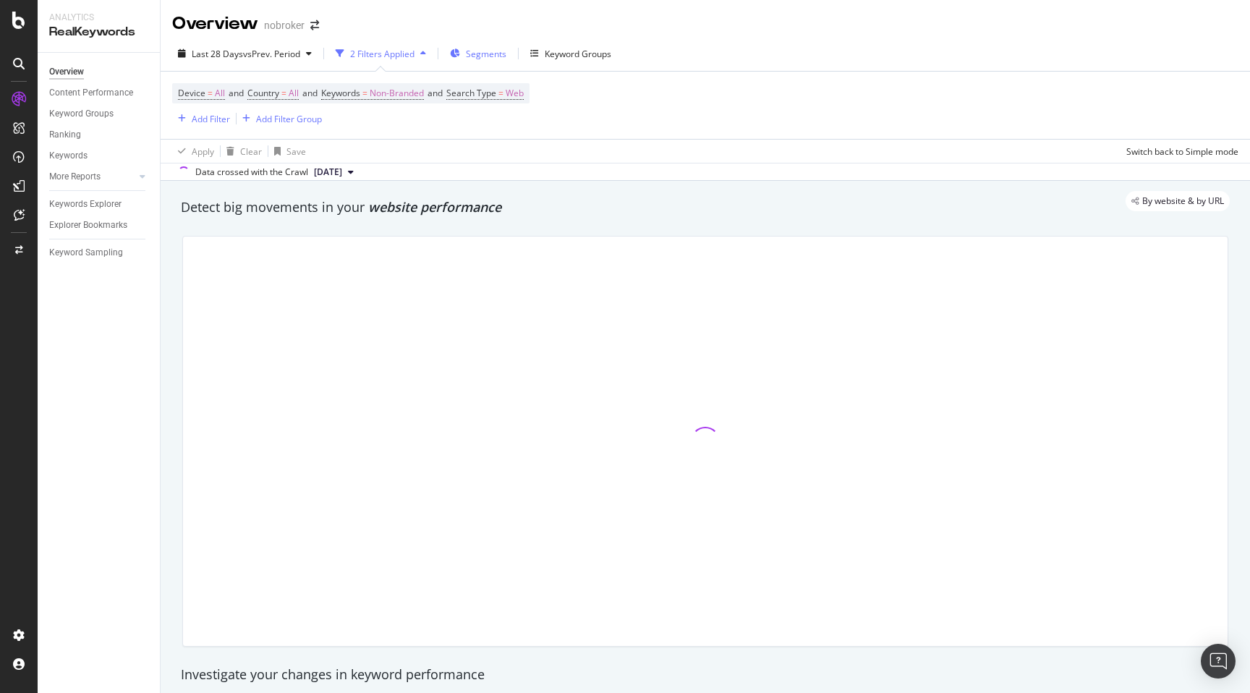
click at [482, 50] on span "Segments" at bounding box center [486, 54] width 40 height 12
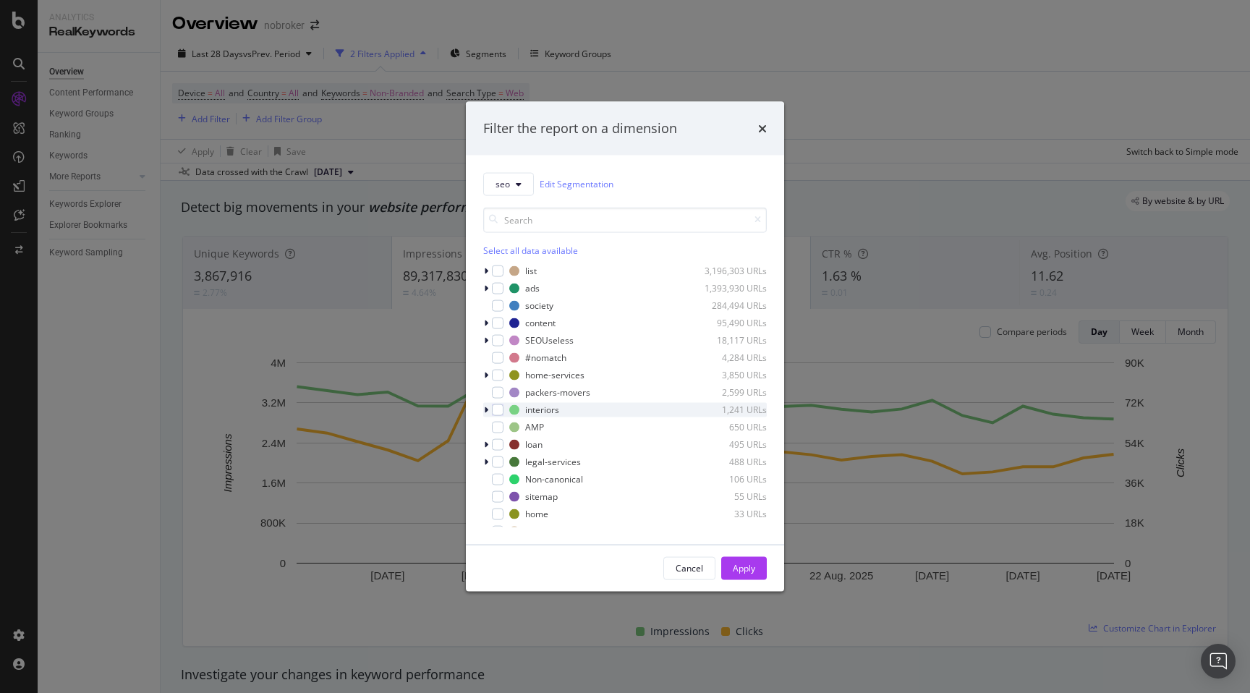
click at [487, 411] on icon "modal" at bounding box center [486, 409] width 4 height 9
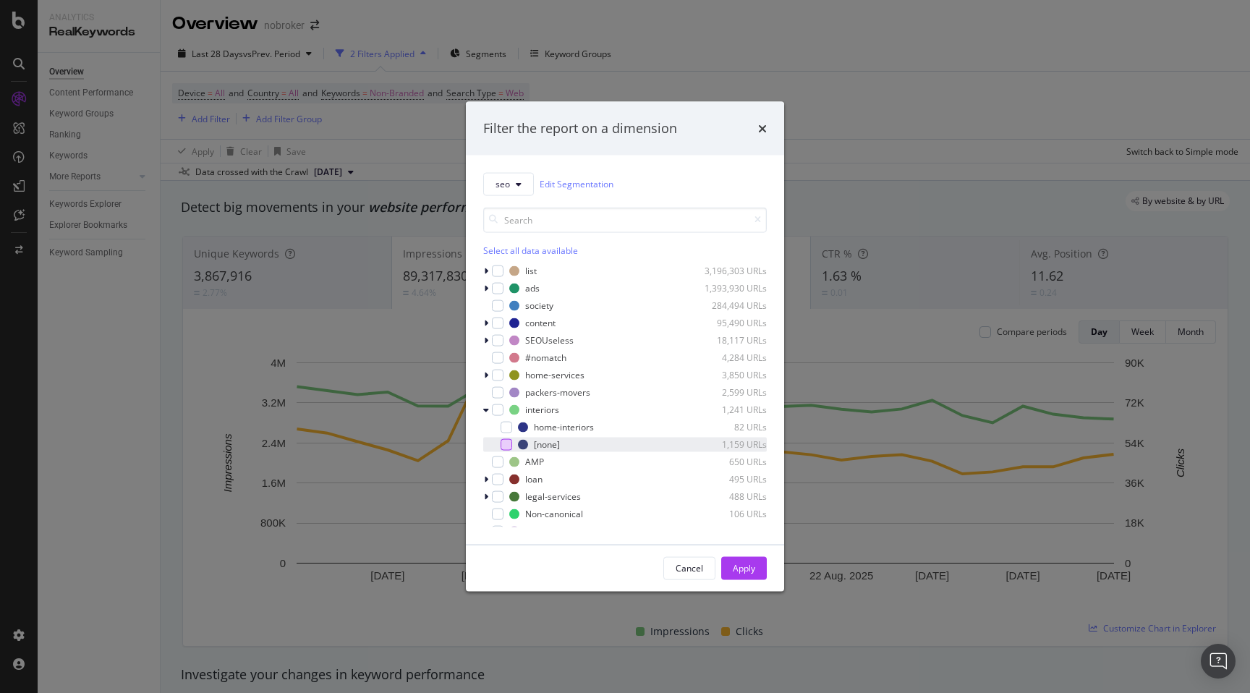
click at [506, 446] on div "modal" at bounding box center [506, 444] width 12 height 12
click at [756, 571] on button "Apply" at bounding box center [744, 567] width 46 height 23
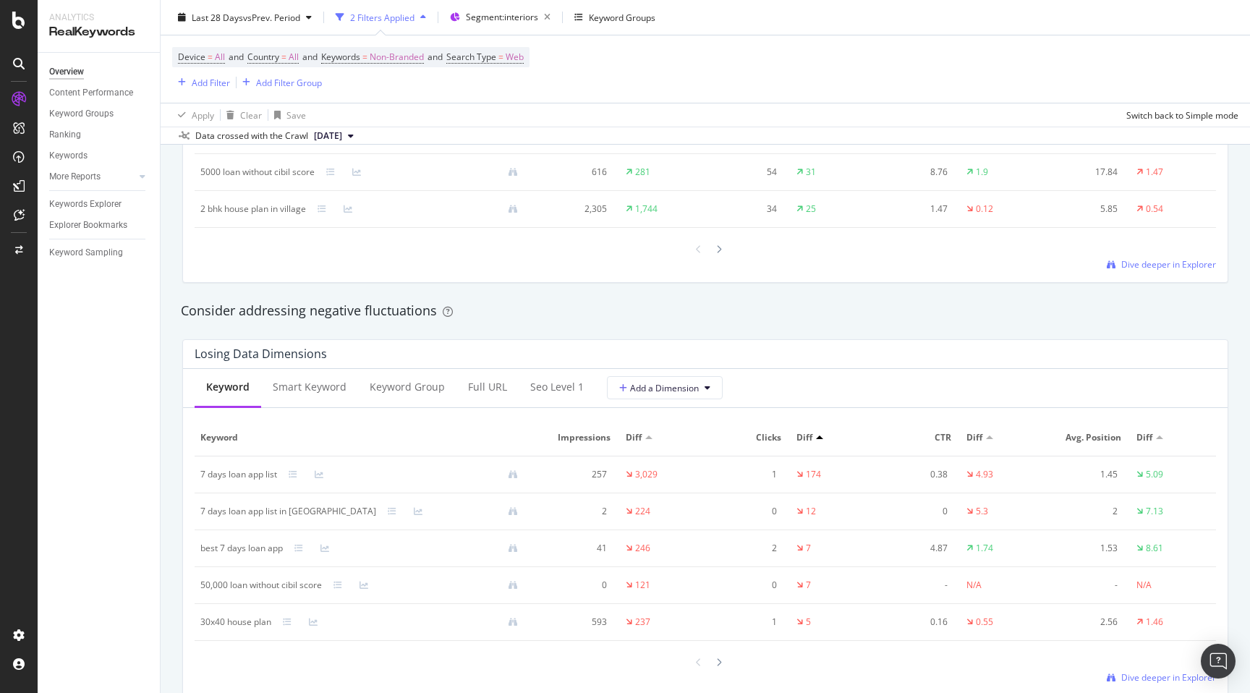
scroll to position [1532, 0]
click at [490, 380] on div "Full URL" at bounding box center [487, 382] width 39 height 14
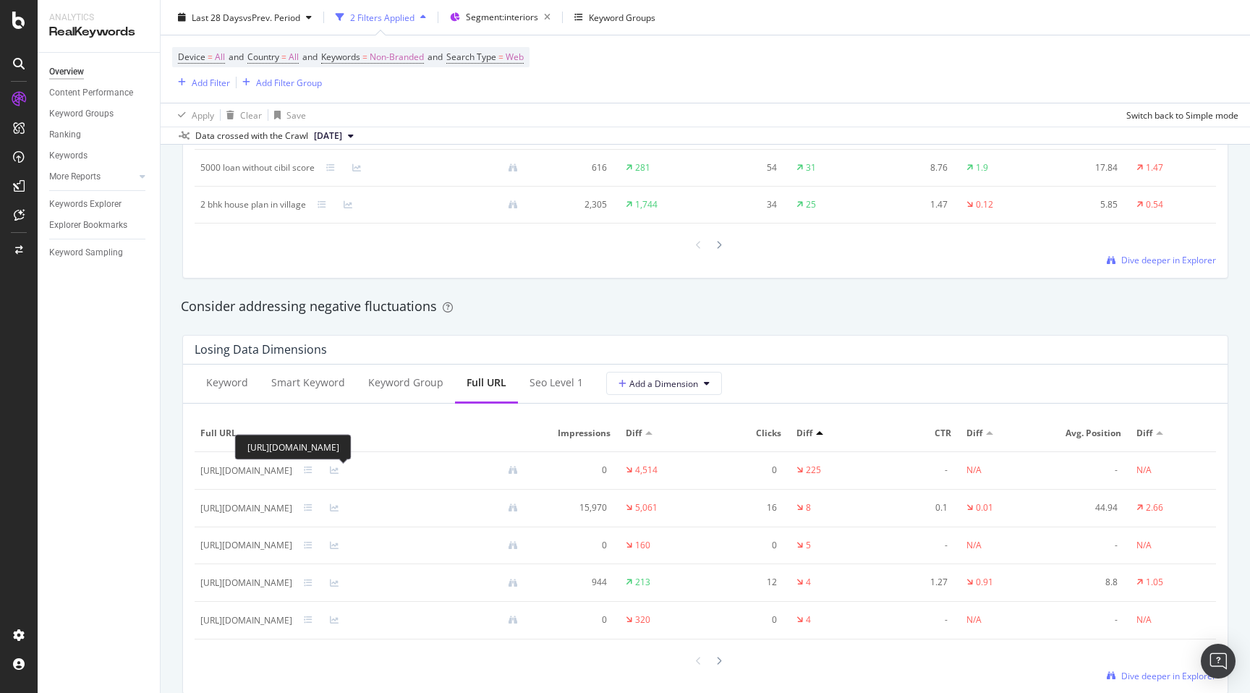
drag, startPoint x: 398, startPoint y: 473, endPoint x: 302, endPoint y: 472, distance: 96.9
click at [292, 472] on div "https://www.nobroker.in/interiors/design-guides/7-days-loan-apps-list/" at bounding box center [246, 470] width 92 height 13
copy div "interiors/design-guides/"
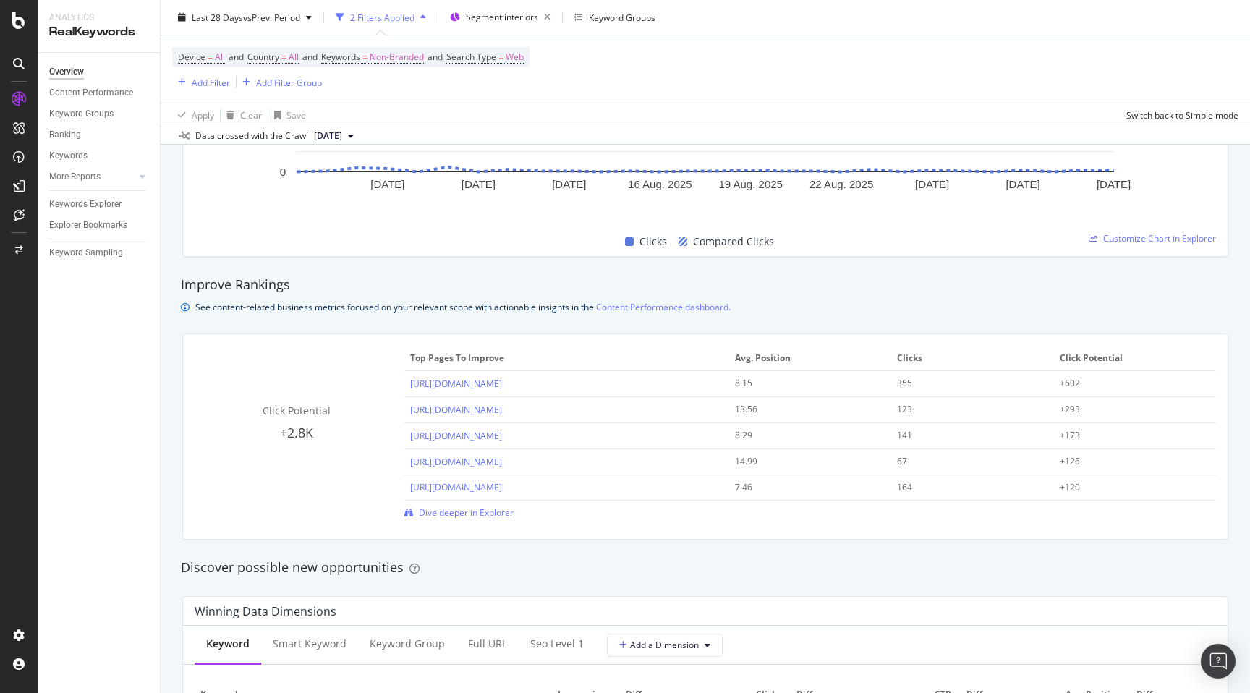
scroll to position [816, 0]
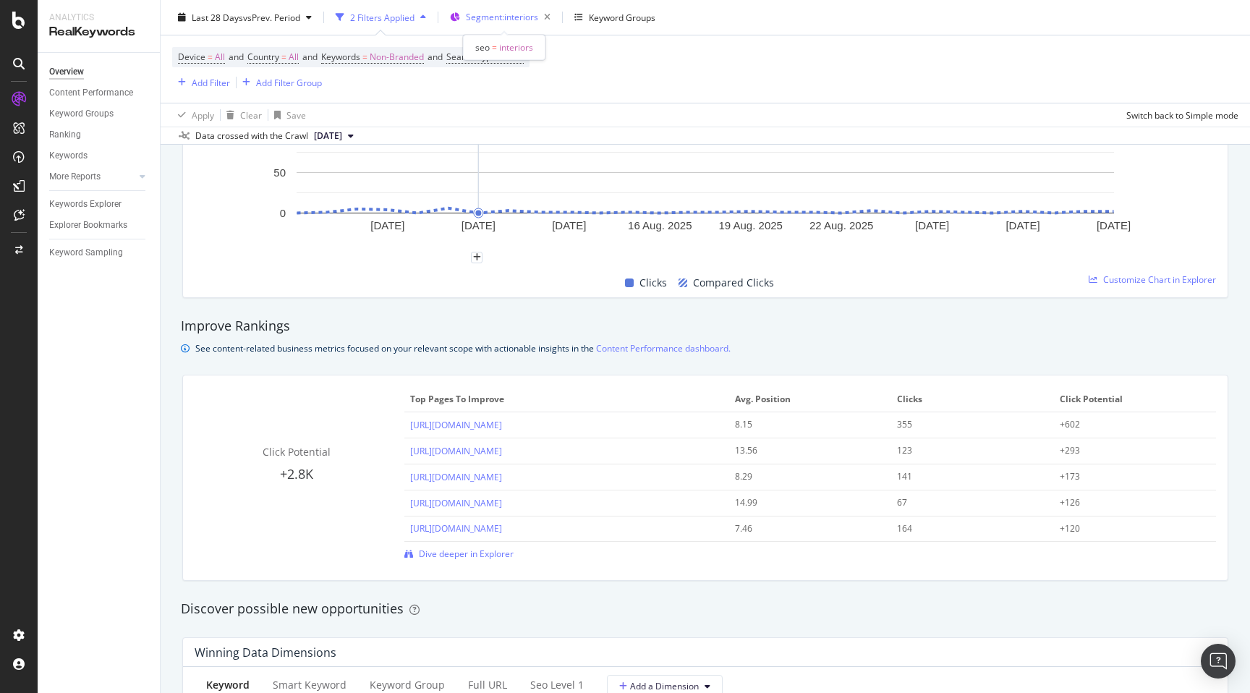
click at [516, 17] on span "Segment: interiors" at bounding box center [502, 17] width 72 height 12
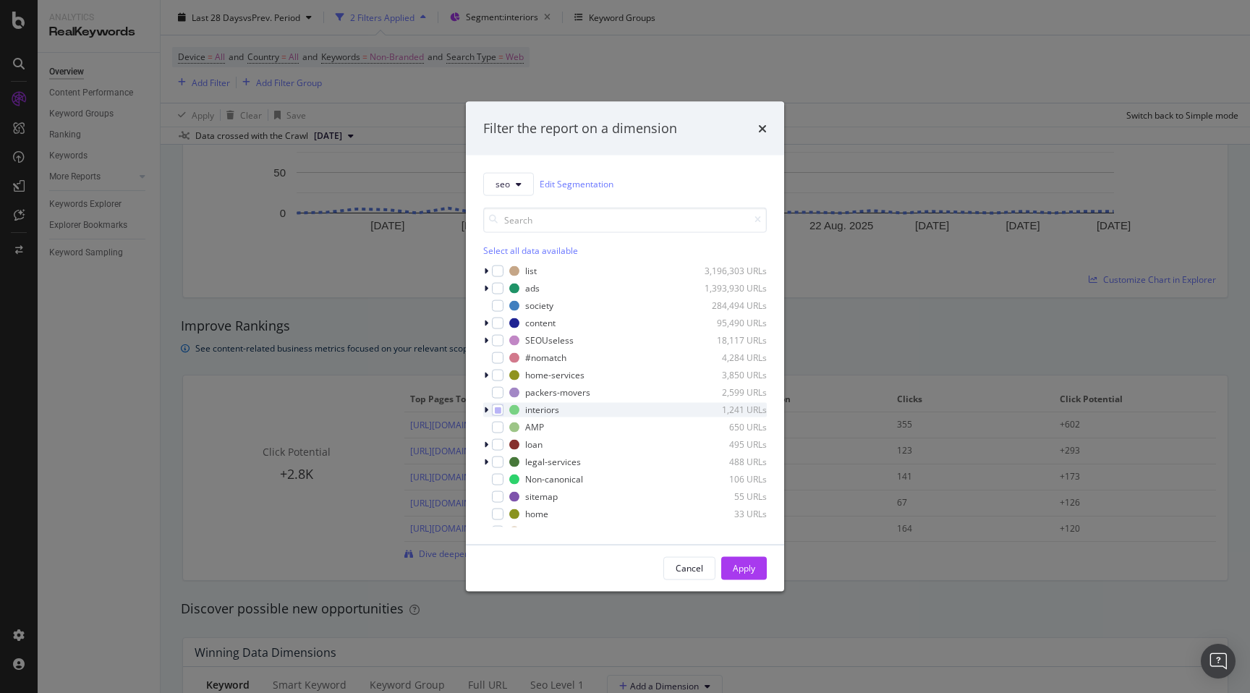
click at [487, 409] on icon "modal" at bounding box center [486, 409] width 4 height 9
click at [693, 568] on div "Cancel" at bounding box center [688, 568] width 27 height 12
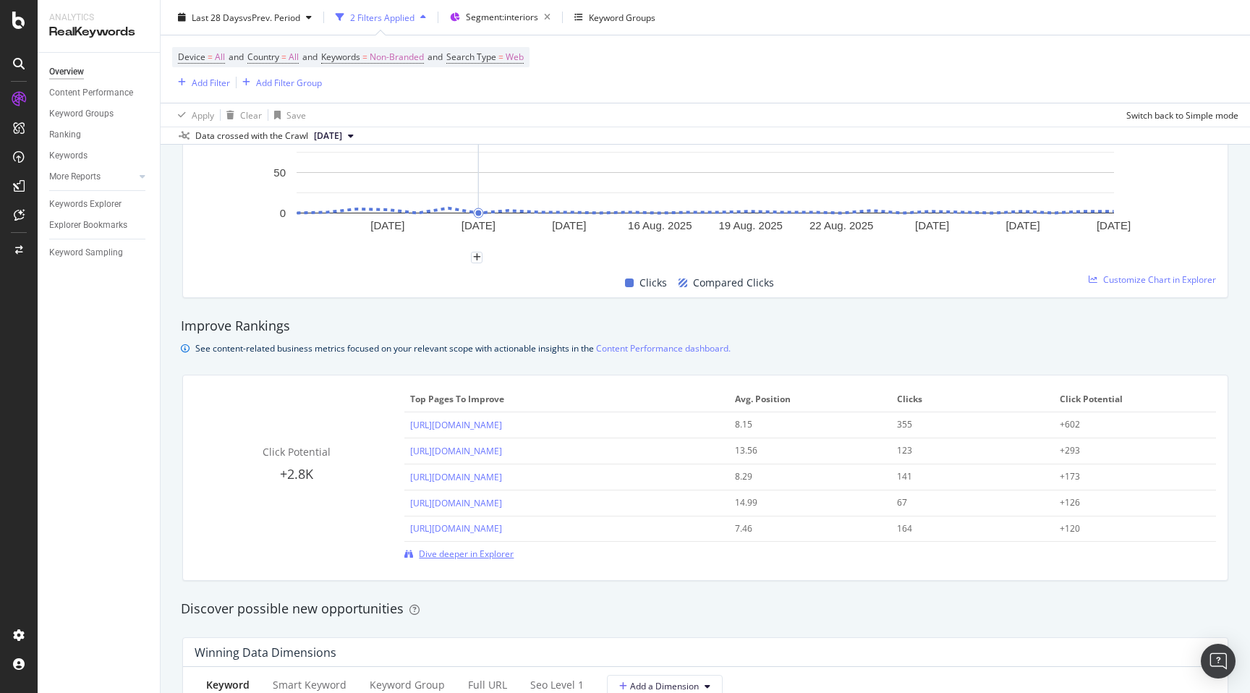
click at [487, 559] on span "Dive deeper in Explorer" at bounding box center [466, 553] width 95 height 12
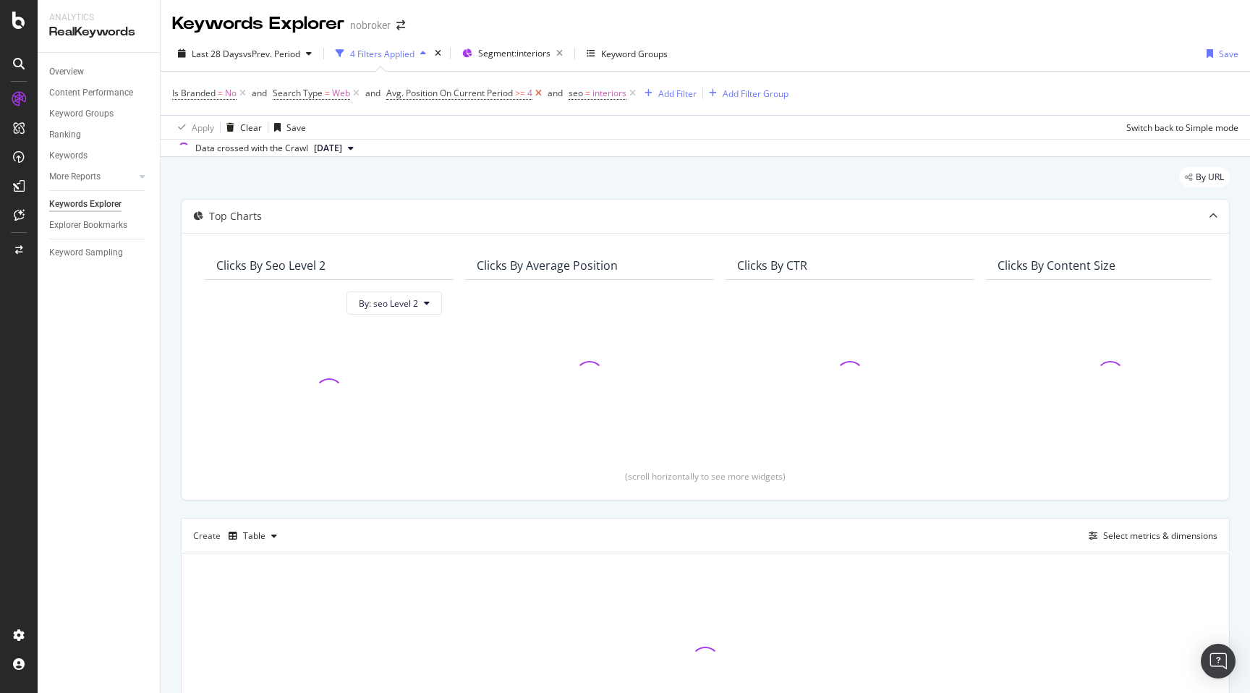
click at [538, 92] on icon at bounding box center [538, 93] width 12 height 14
click at [520, 50] on span "Segment: interiors" at bounding box center [514, 53] width 72 height 12
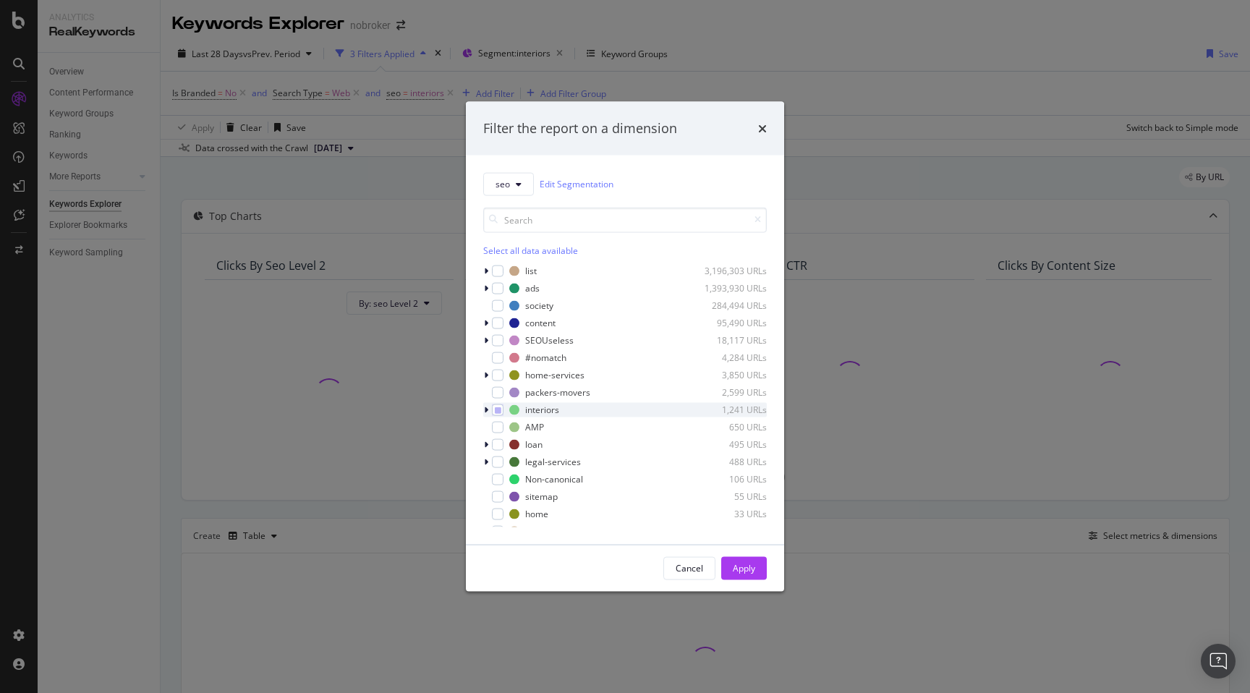
click at [486, 408] on icon "modal" at bounding box center [486, 409] width 4 height 9
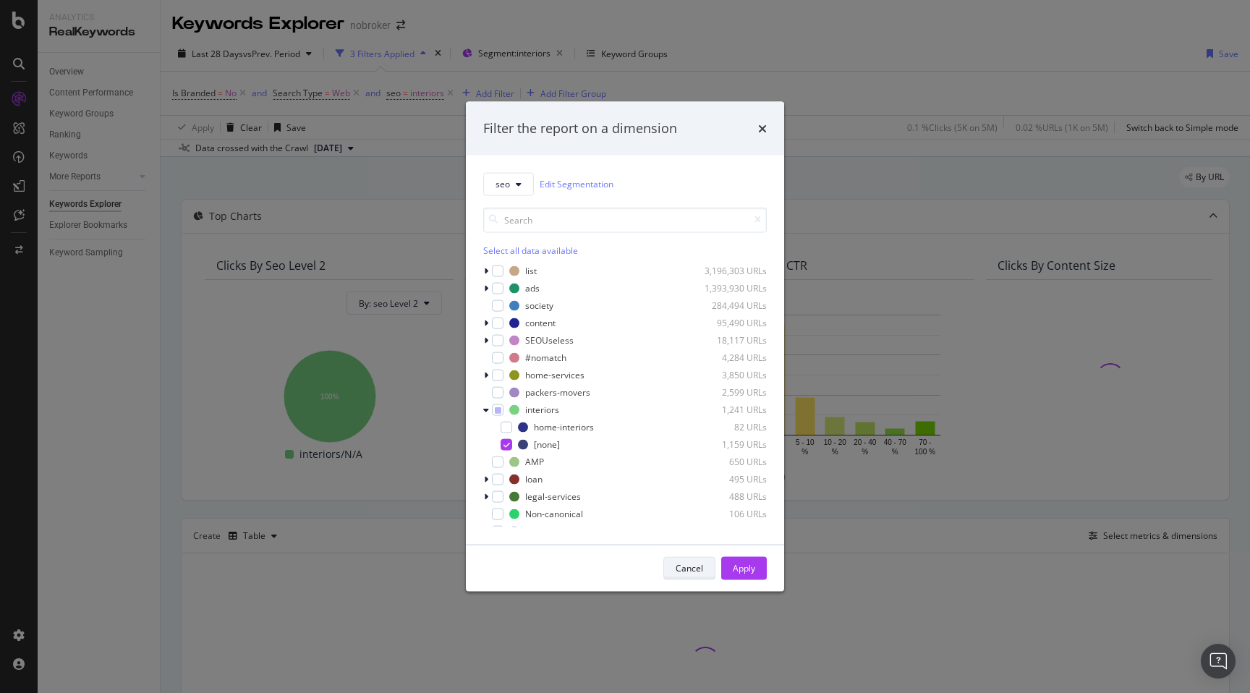
click at [693, 568] on div "Cancel" at bounding box center [688, 568] width 27 height 12
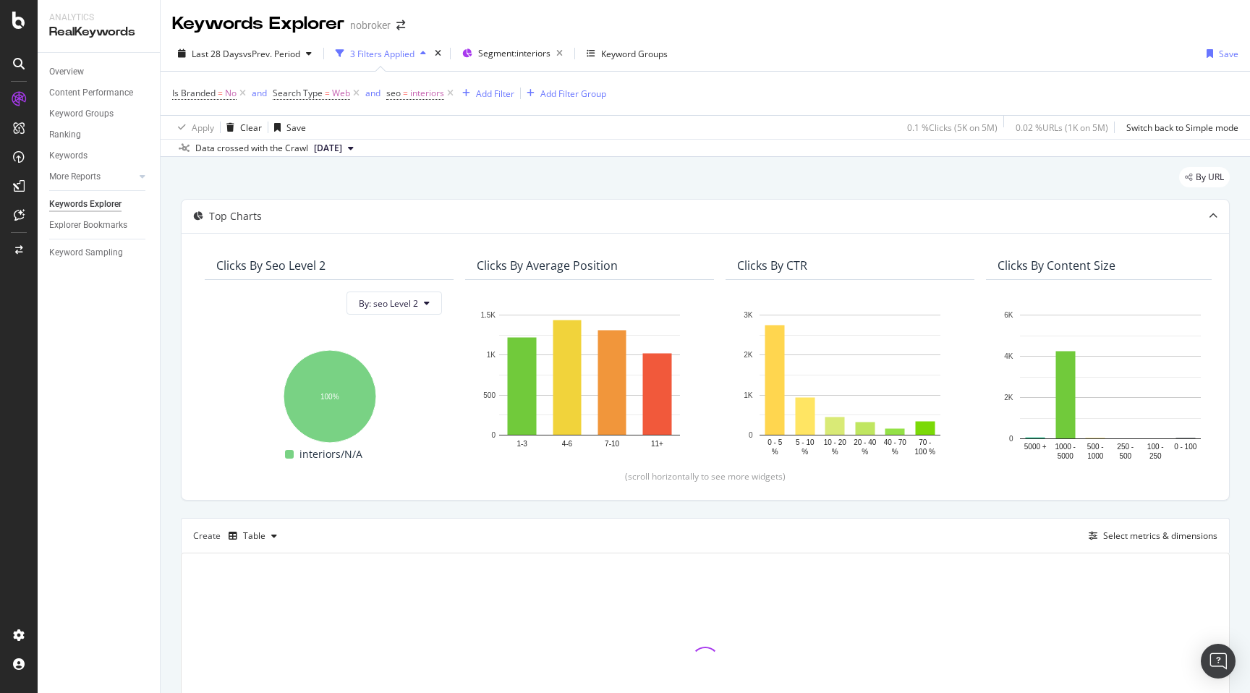
click at [170, 517] on div "By URL Top Charts Clicks By seo Level 2 By: seo Level 2 Hold CMD (⌘) while clic…" at bounding box center [705, 488] width 1089 height 663
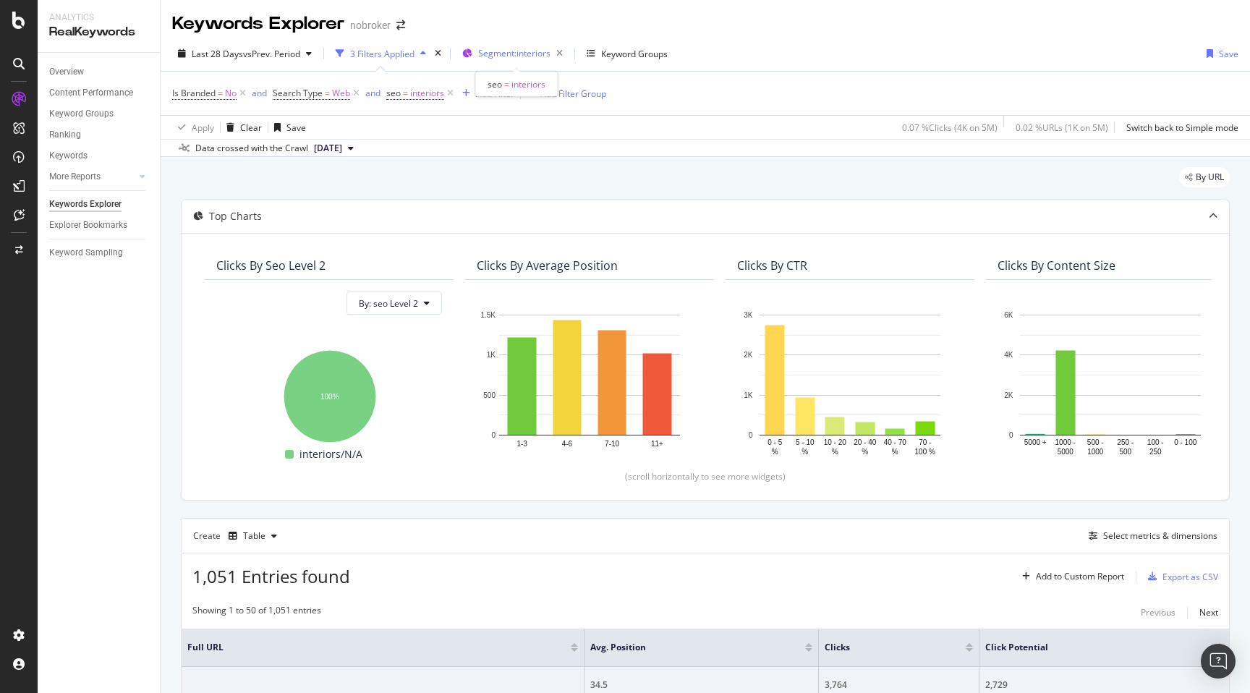
click at [521, 55] on span "Segment: interiors" at bounding box center [514, 53] width 72 height 12
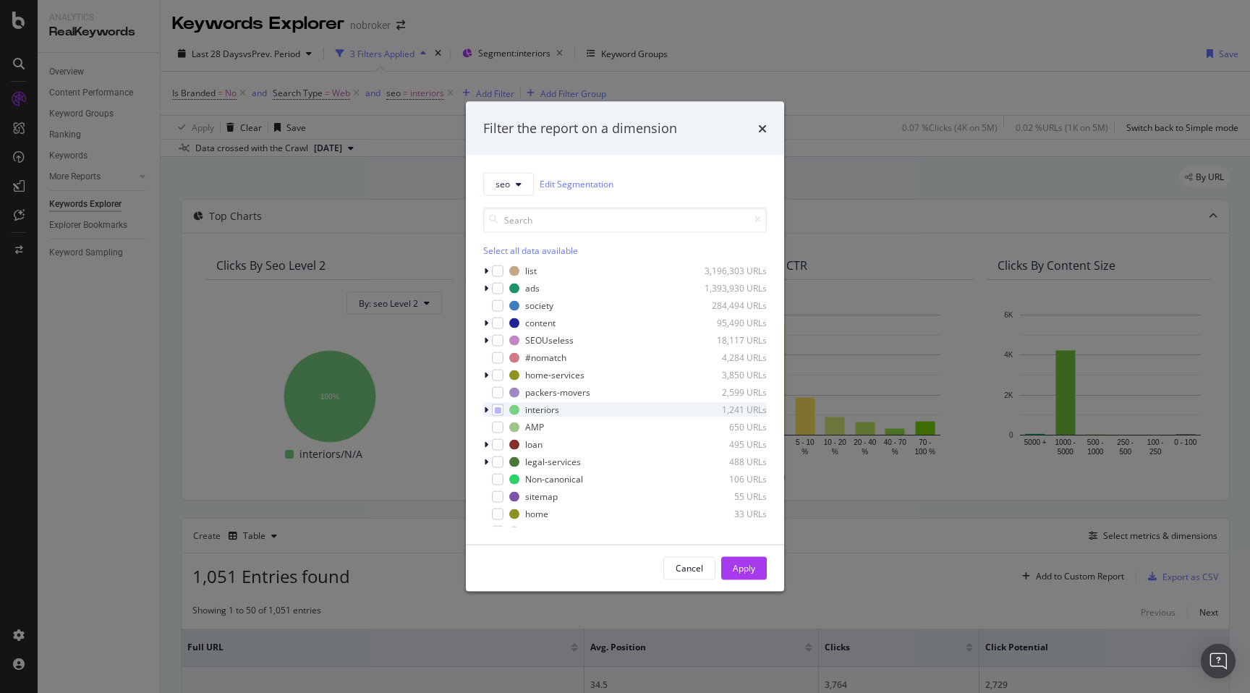
click at [487, 409] on icon "modal" at bounding box center [486, 409] width 4 height 9
click at [766, 127] on div "Filter the report on a dimension" at bounding box center [625, 129] width 318 height 54
click at [761, 127] on icon "times" at bounding box center [762, 128] width 9 height 12
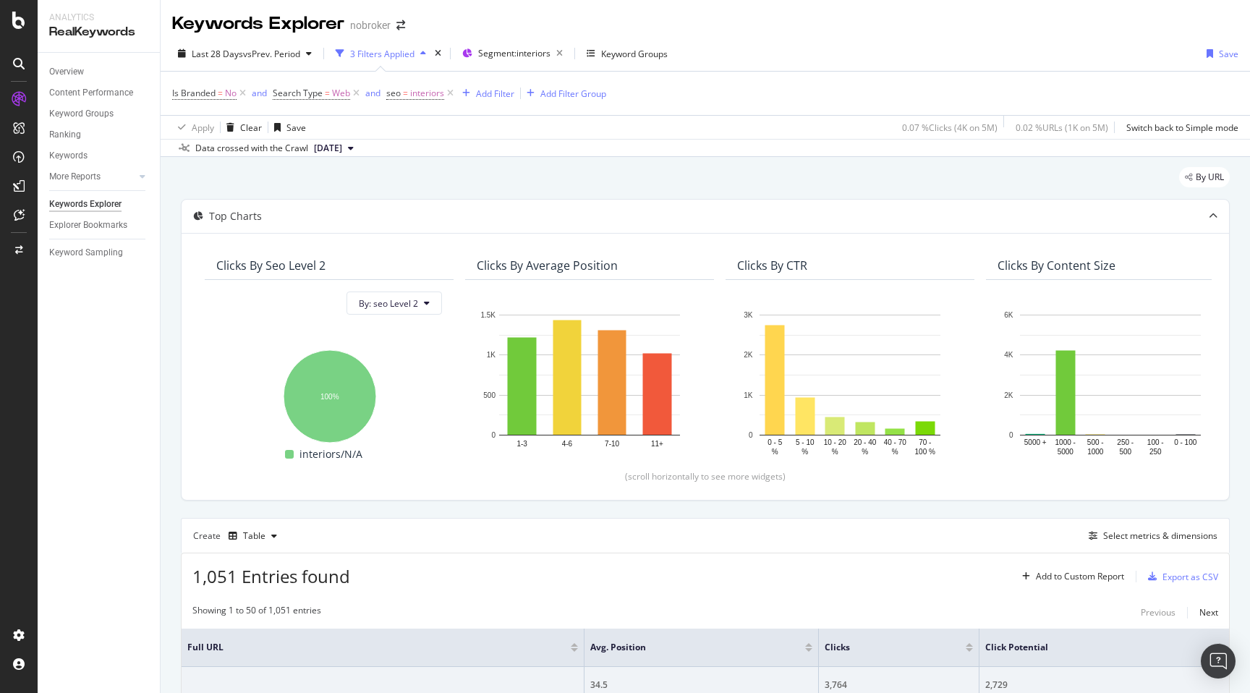
click at [672, 176] on div "By URL" at bounding box center [705, 183] width 1049 height 32
click at [1148, 537] on div "Select metrics & dimensions" at bounding box center [1160, 535] width 114 height 12
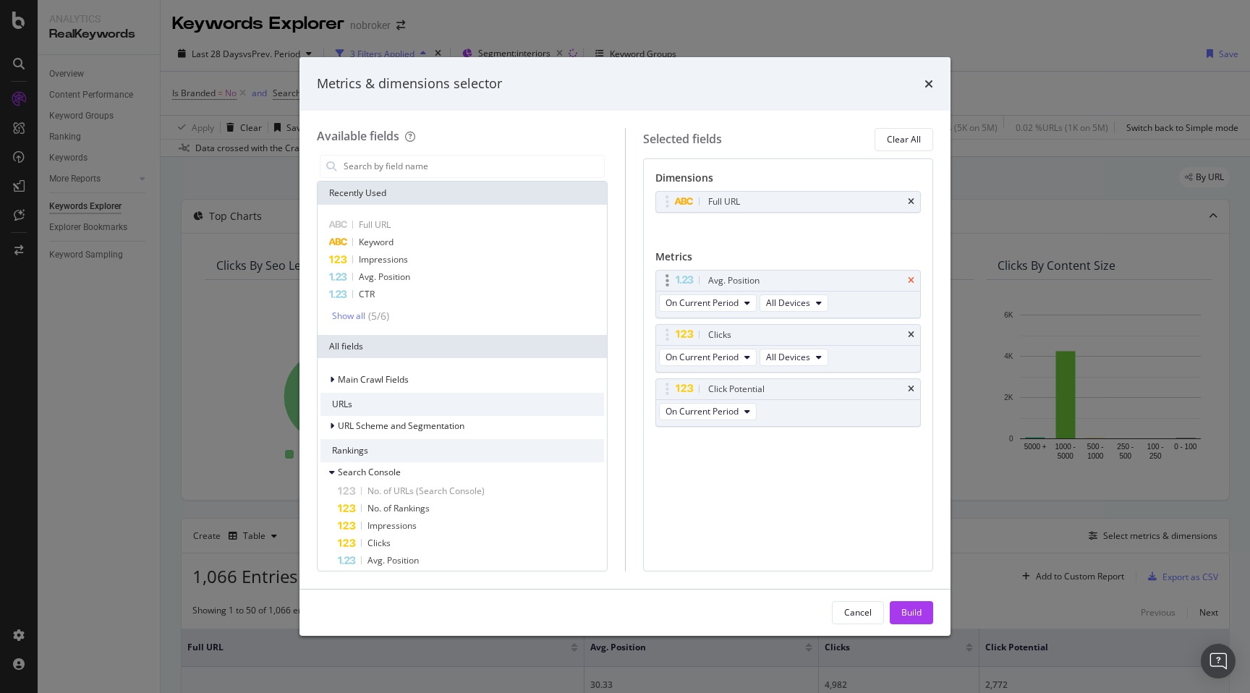
click at [910, 280] on icon "times" at bounding box center [910, 280] width 7 height 9
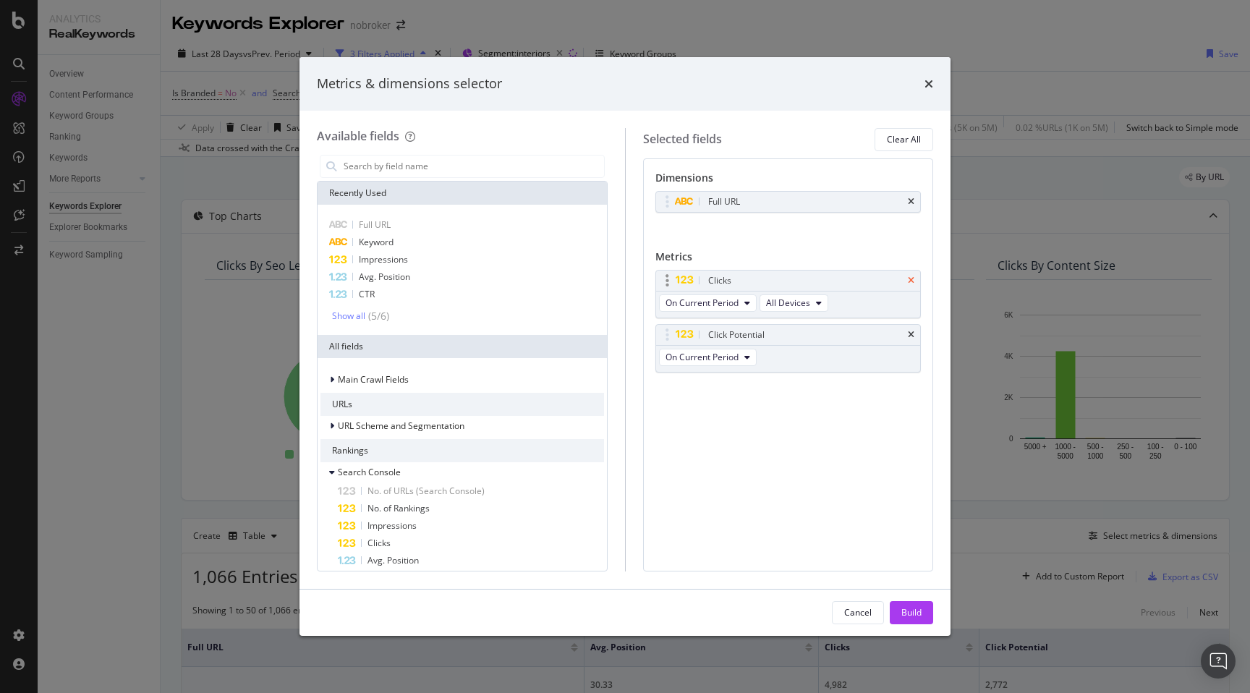
click at [909, 280] on icon "times" at bounding box center [910, 280] width 7 height 9
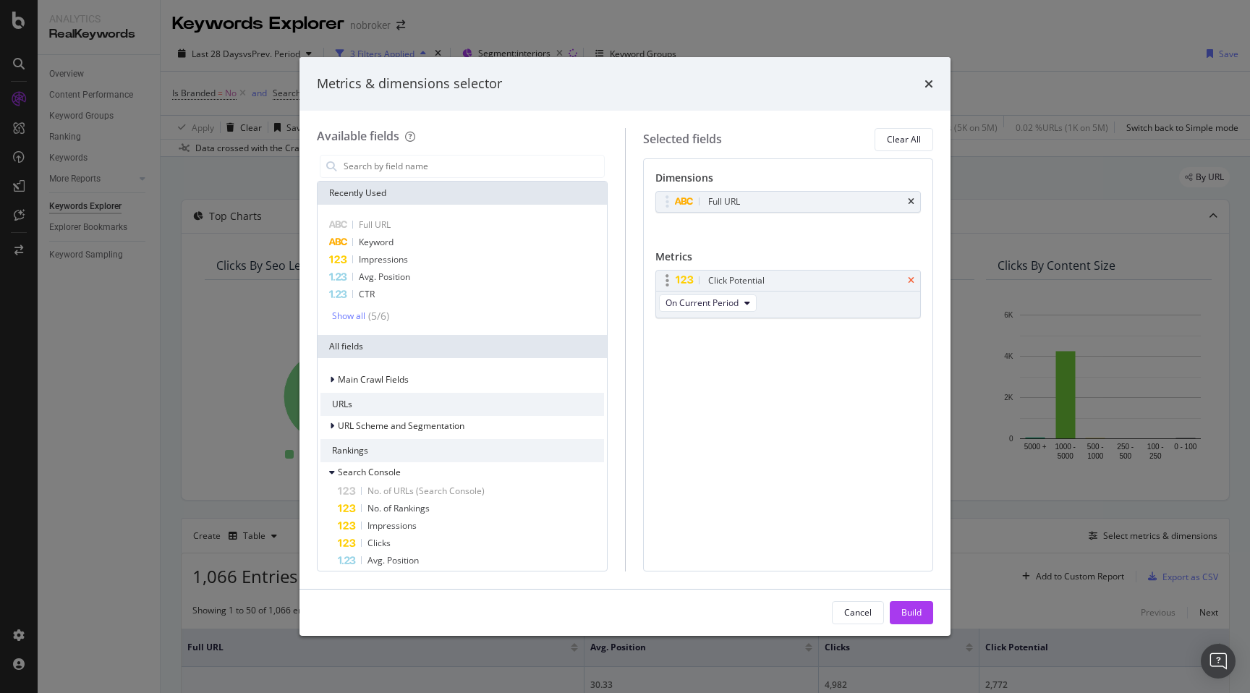
click at [913, 278] on icon "times" at bounding box center [910, 280] width 7 height 9
click at [907, 616] on div "Build" at bounding box center [911, 612] width 20 height 12
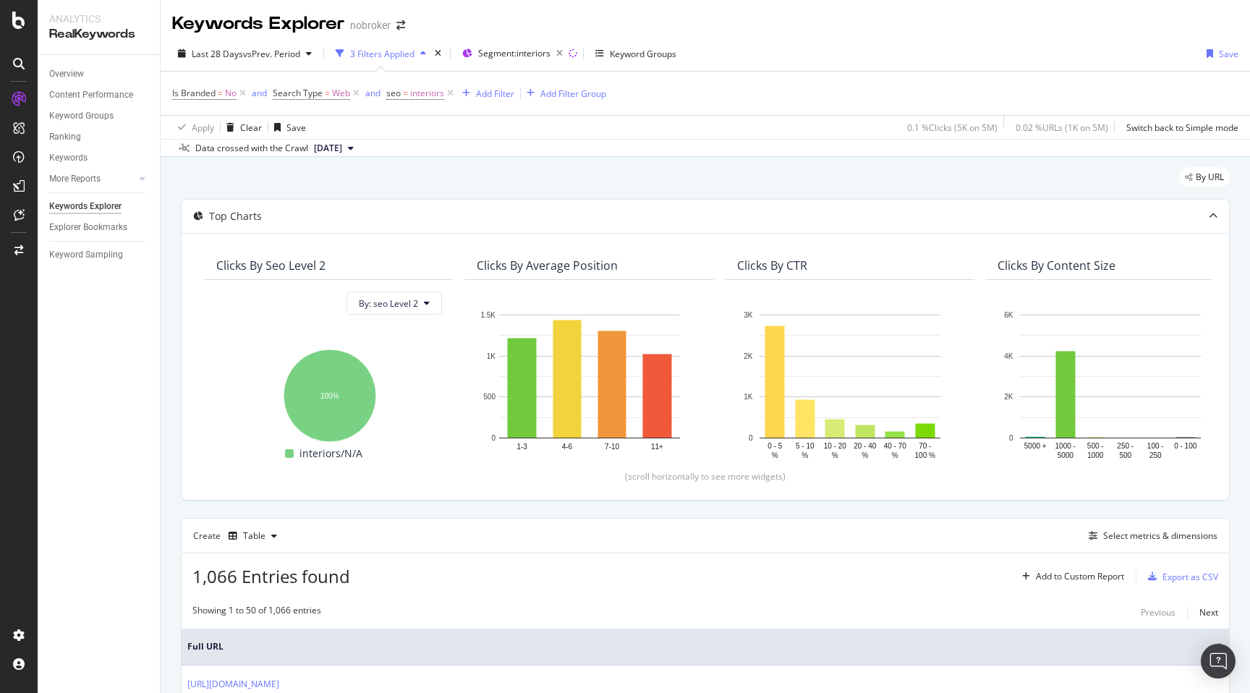
click at [994, 31] on div "Keywords Explorer nobroker" at bounding box center [705, 18] width 1089 height 36
